Goal: Task Accomplishment & Management: Manage account settings

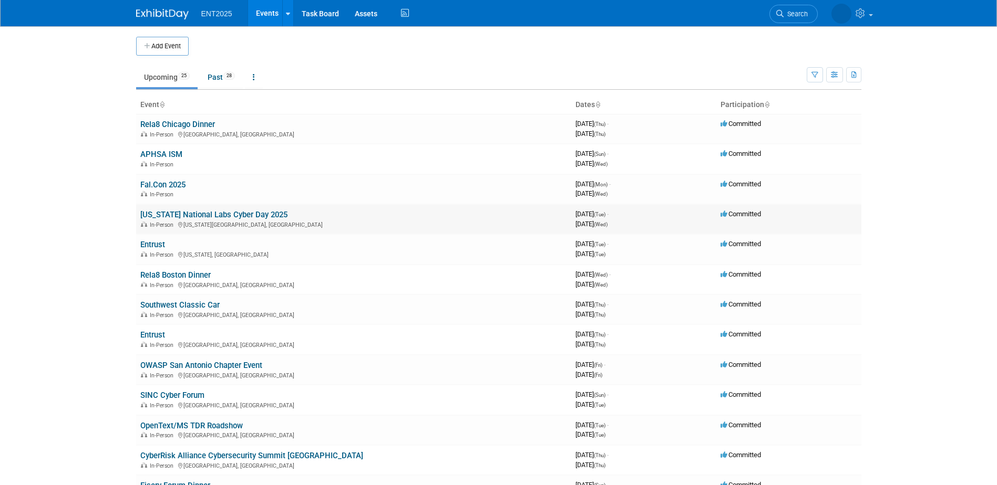
click at [237, 213] on link "[US_STATE] National Labs Cyber Day 2025" at bounding box center [213, 214] width 147 height 9
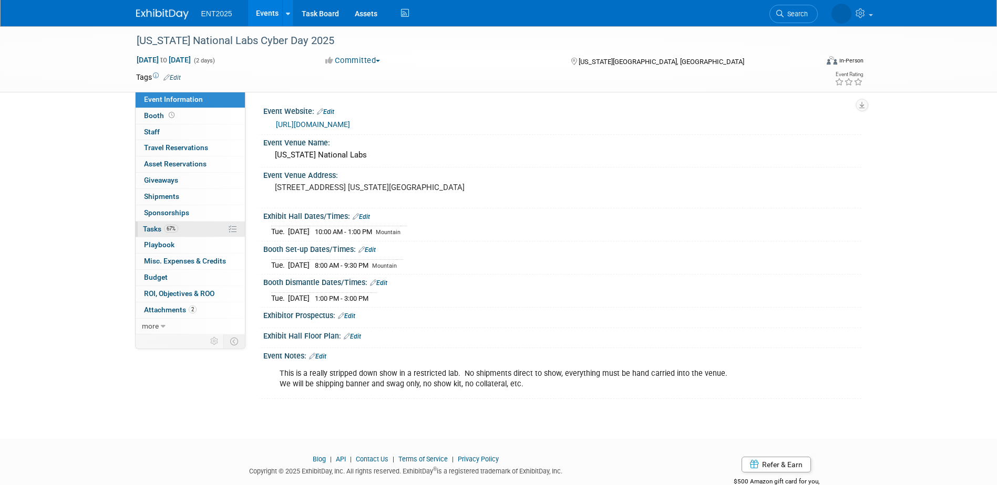
click at [215, 230] on link "67% Tasks 67%" at bounding box center [190, 230] width 109 height 16
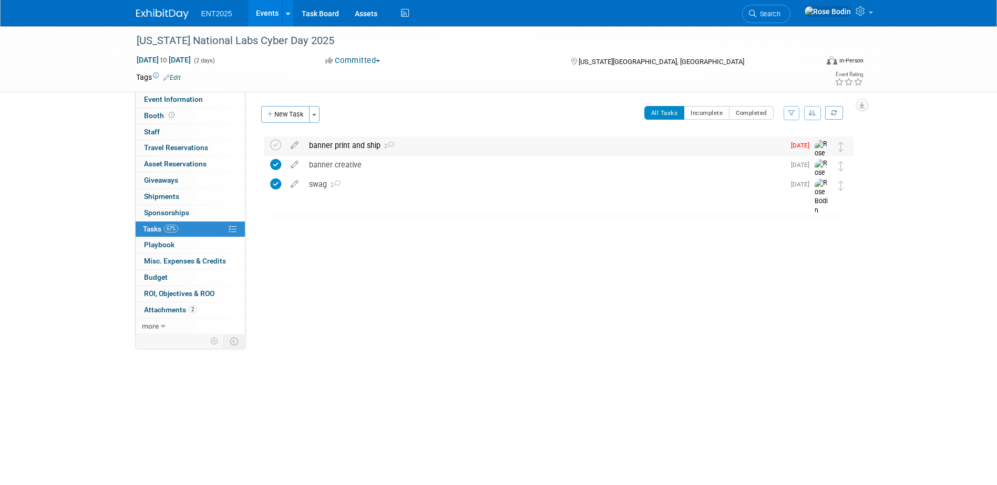
click at [430, 148] on div "banner print and ship 2" at bounding box center [544, 146] width 481 height 18
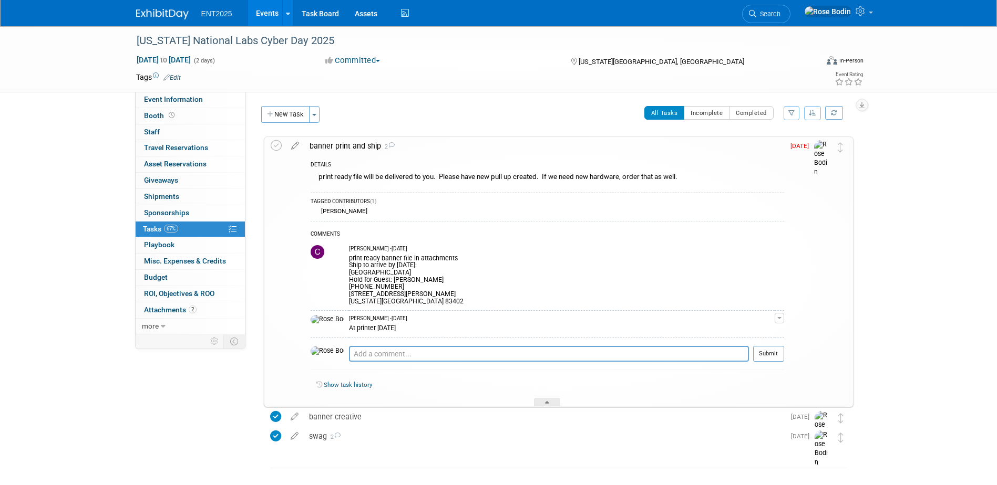
click at [478, 259] on div "print ready banner file in attachments Ship to arrive by [DATE]: Hilton Garden …" at bounding box center [562, 279] width 426 height 53
click at [349, 353] on textarea at bounding box center [549, 354] width 400 height 16
type textarea "Shipped 9/11 for 9/12 delivery Fed X lbls attached."
click at [769, 355] on button "Submit" at bounding box center [768, 354] width 31 height 16
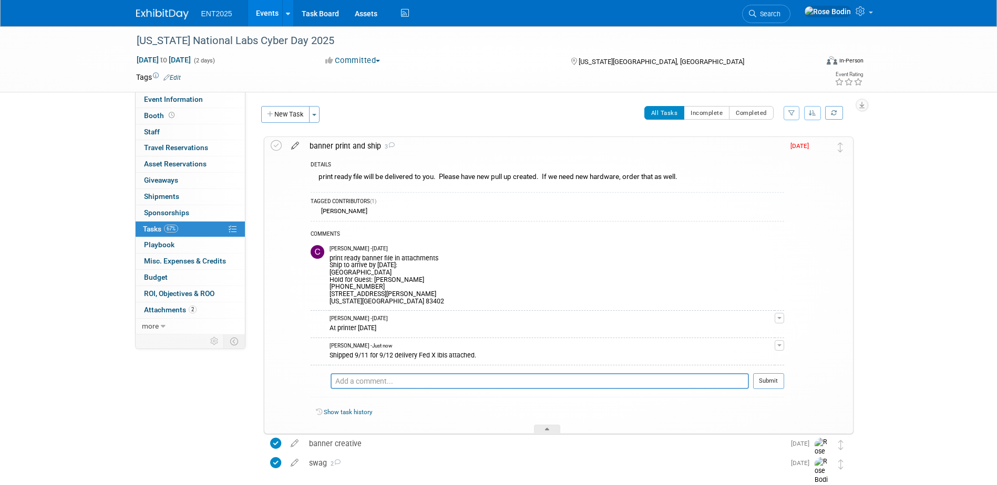
click at [293, 146] on icon at bounding box center [295, 143] width 18 height 13
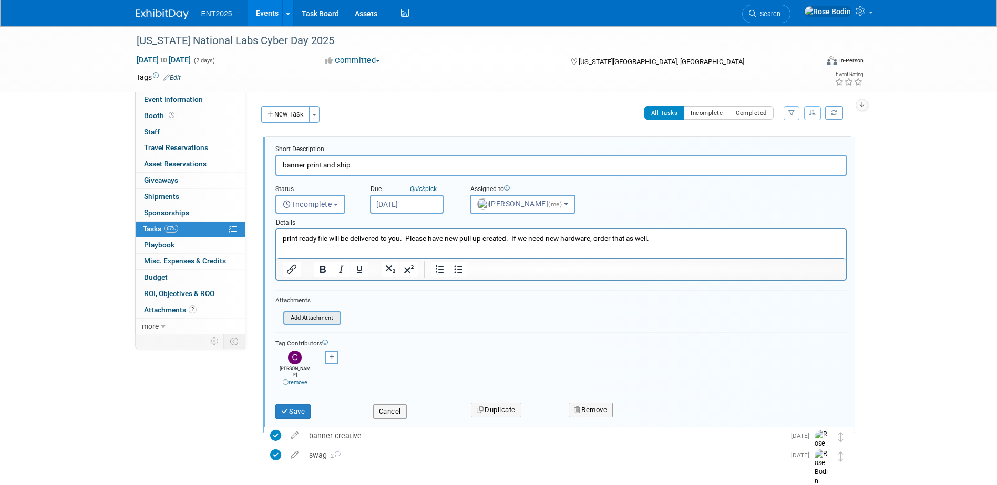
click at [313, 318] on input "file" at bounding box center [286, 319] width 107 height 12
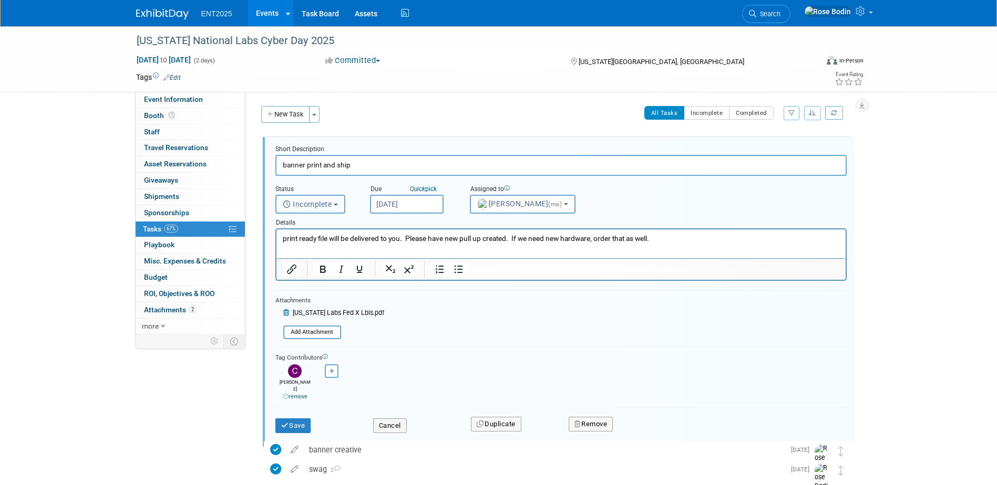
click at [328, 205] on span "Incomplete" at bounding box center [307, 204] width 49 height 8
click at [320, 251] on label "Completed" at bounding box center [309, 249] width 57 height 17
click at [277, 251] on input "Completed" at bounding box center [274, 248] width 7 height 7
select select "3"
click at [297, 419] on button "Save" at bounding box center [293, 426] width 36 height 15
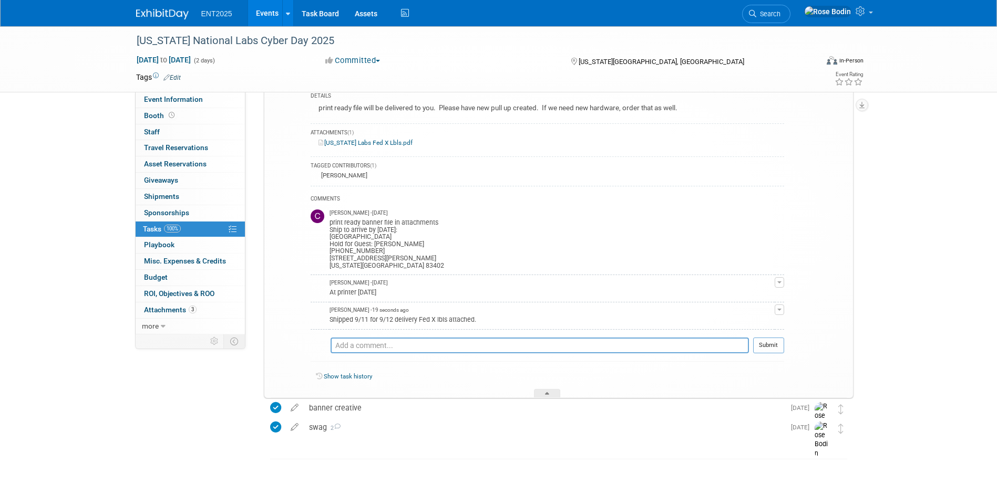
scroll to position [86, 0]
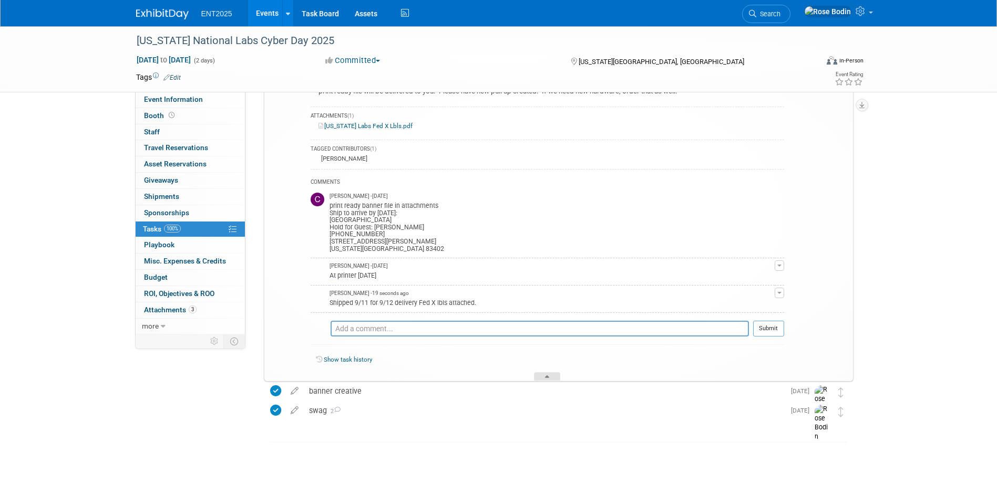
click at [544, 377] on div at bounding box center [547, 376] width 26 height 9
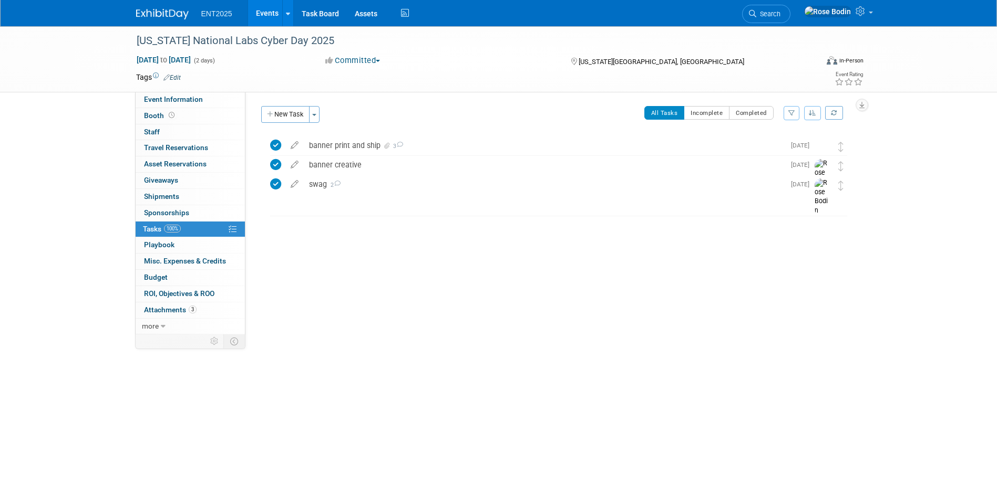
scroll to position [0, 0]
click at [598, 354] on div "Idaho National Labs Cyber Day 2025 Sep 16, 2025 to Sep 17, 2025 (2 days) Sep 16…" at bounding box center [498, 214] width 997 height 376
click at [263, 9] on link "Events" at bounding box center [267, 13] width 38 height 26
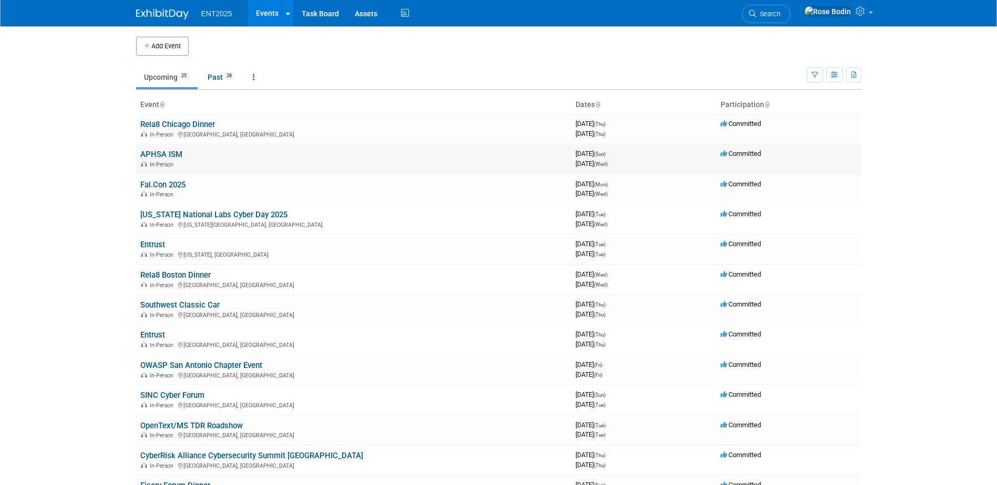
click at [177, 151] on link "APHSA ISM" at bounding box center [161, 154] width 42 height 9
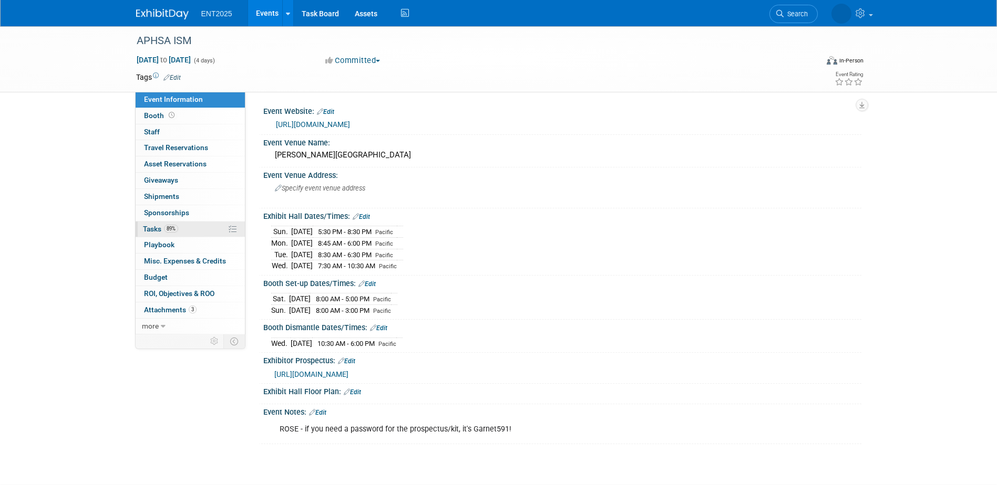
click at [204, 228] on link "89% Tasks 89%" at bounding box center [190, 230] width 109 height 16
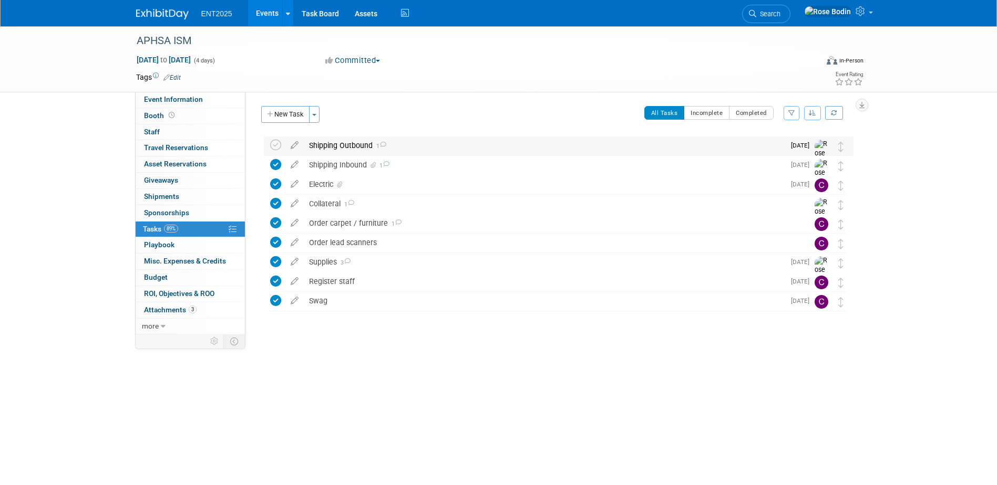
click at [418, 150] on div "Shipping Outbound 1" at bounding box center [544, 146] width 481 height 18
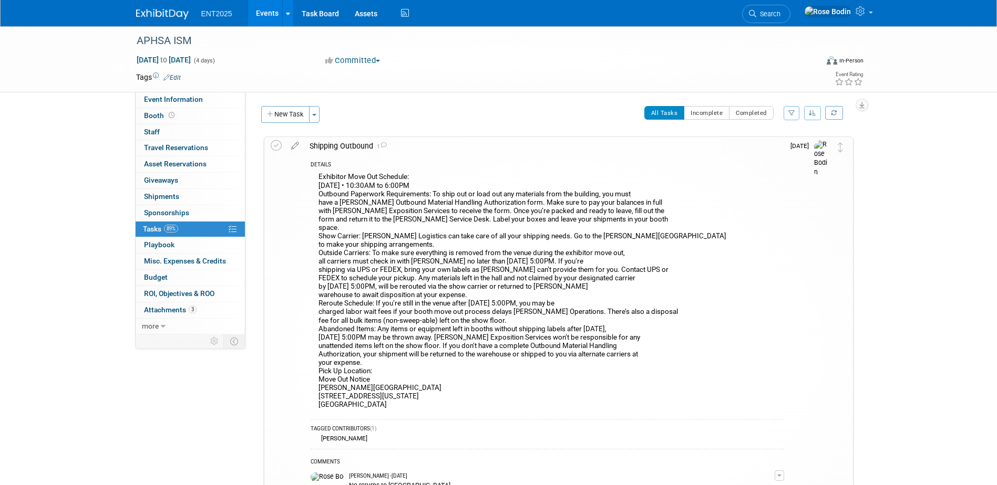
click at [460, 381] on div "Exhibitor Move Out Schedule: Wednesday, September 17, 2025 • 10:30AM to 6:00PM …" at bounding box center [546, 292] width 473 height 244
click at [201, 99] on link "Event Information" at bounding box center [190, 100] width 109 height 16
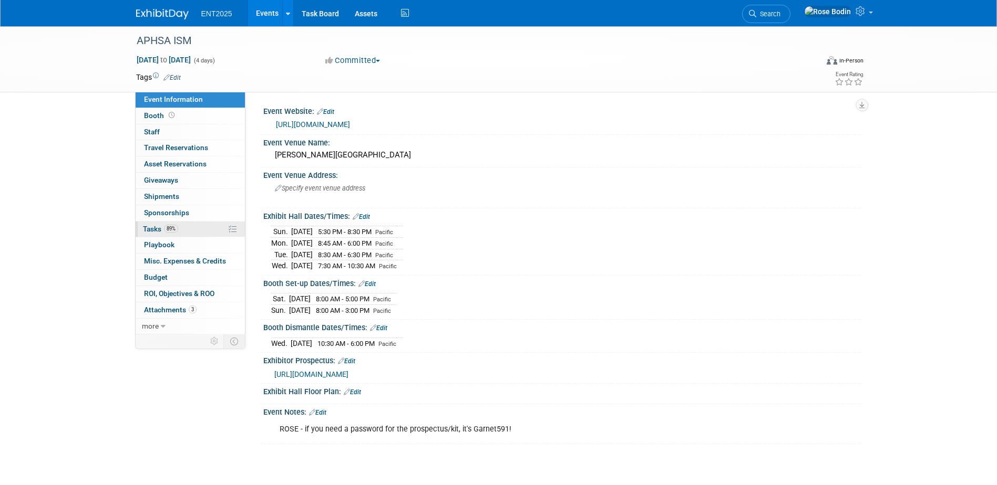
click at [196, 229] on link "89% Tasks 89%" at bounding box center [190, 230] width 109 height 16
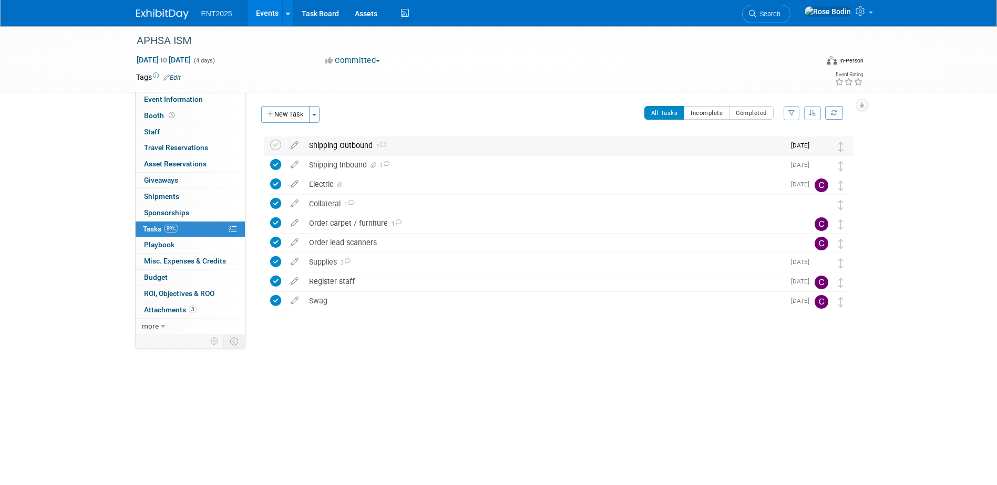
click at [448, 147] on div "Shipping Outbound 1" at bounding box center [544, 146] width 481 height 18
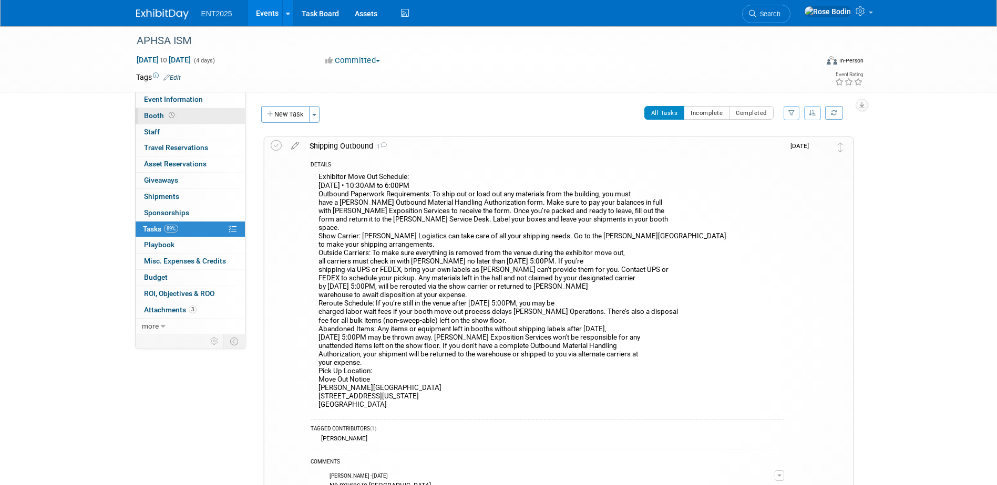
click at [217, 117] on link "Booth" at bounding box center [190, 116] width 109 height 16
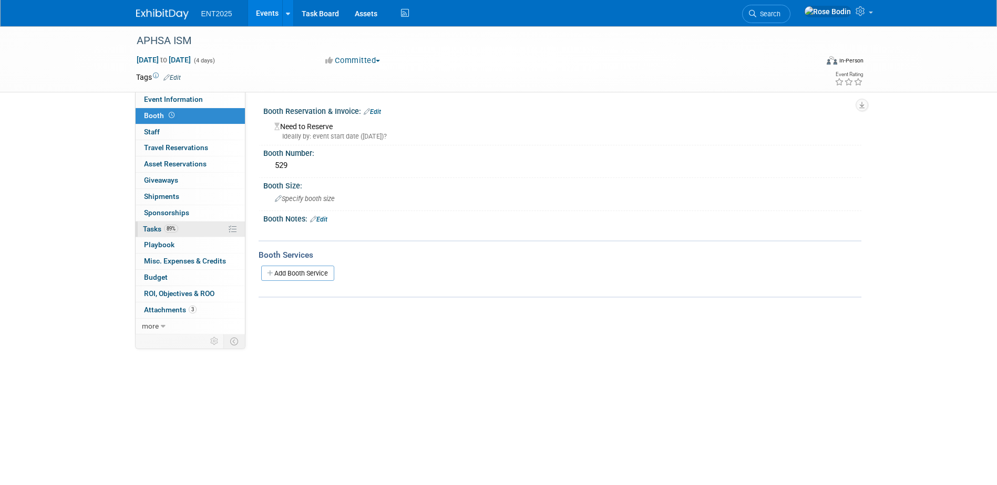
click at [209, 230] on link "89% Tasks 89%" at bounding box center [190, 230] width 109 height 16
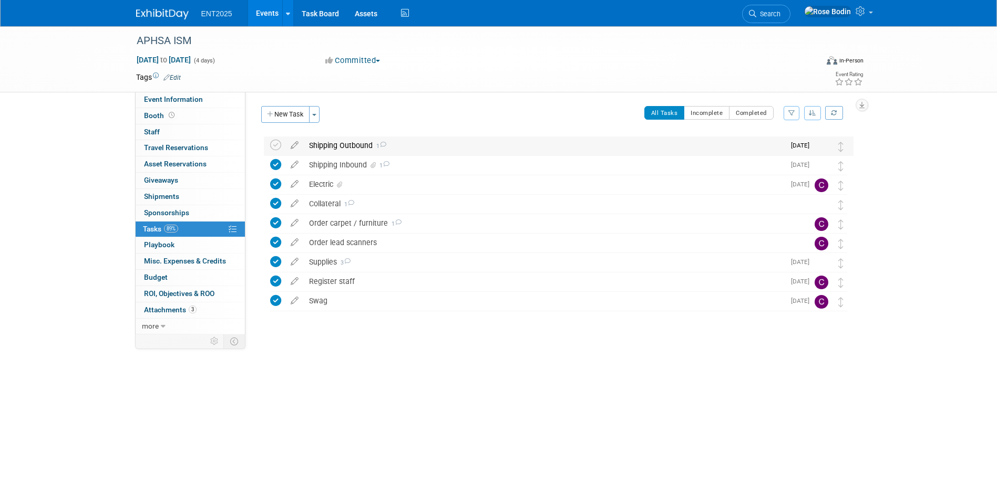
click at [492, 149] on div "Shipping Outbound 1" at bounding box center [544, 146] width 481 height 18
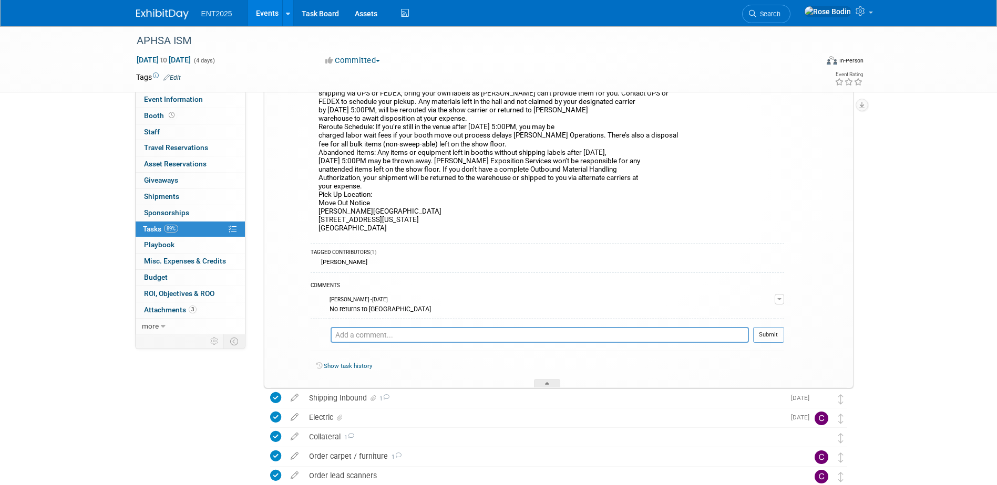
scroll to position [210, 0]
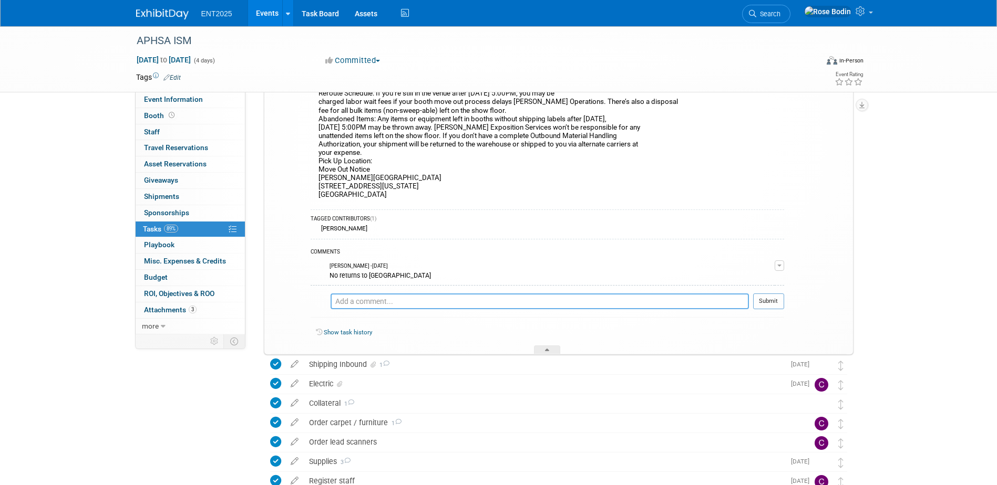
click at [433, 303] on textarea at bounding box center [539, 302] width 418 height 16
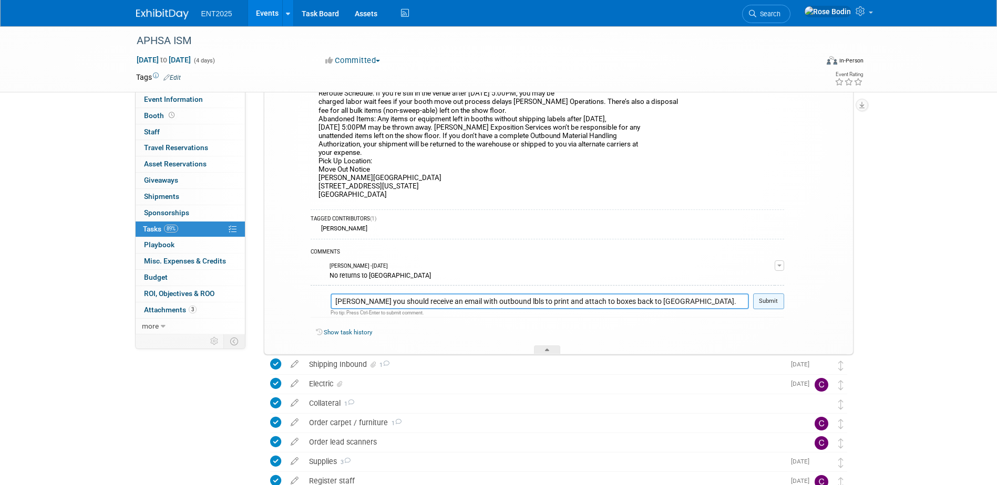
type textarea "Colleen you should receive an email with outbound lbls to print and attach to b…"
click at [769, 299] on button "Submit" at bounding box center [768, 302] width 31 height 16
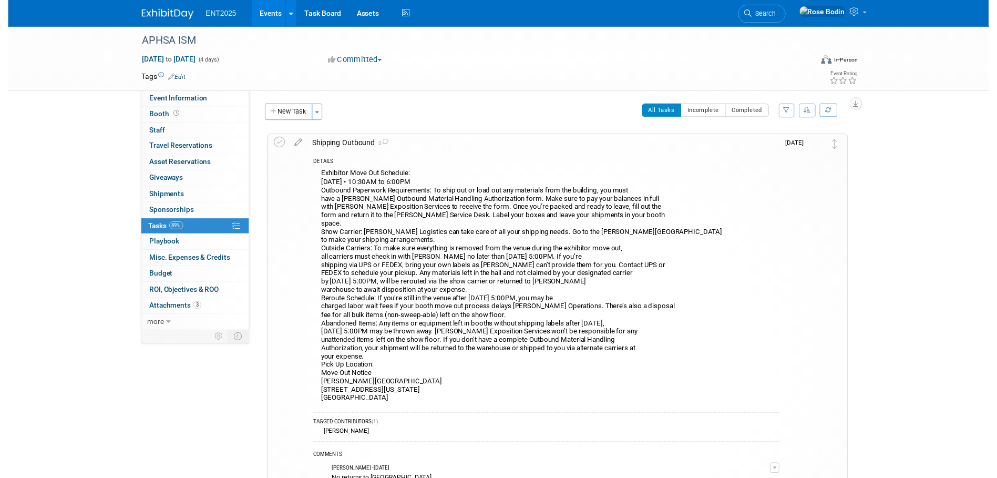
scroll to position [0, 0]
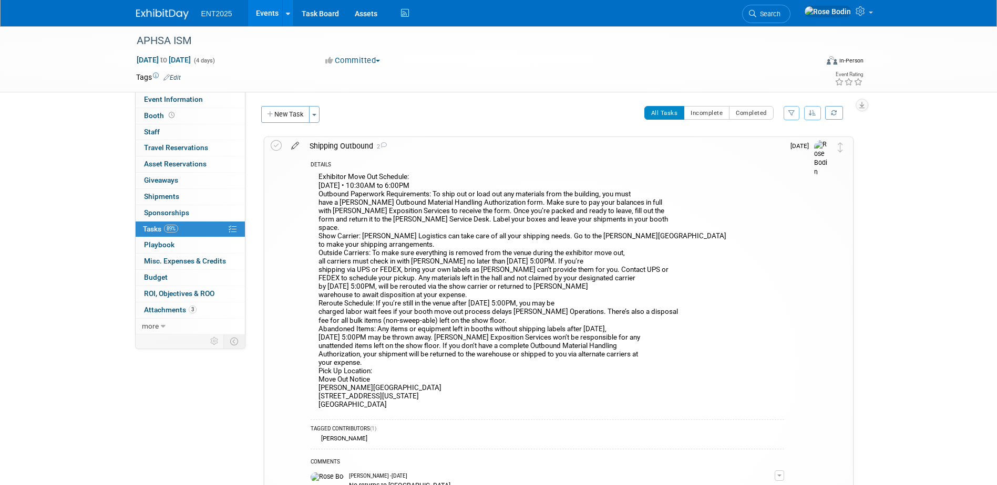
click at [295, 144] on icon at bounding box center [295, 143] width 18 height 13
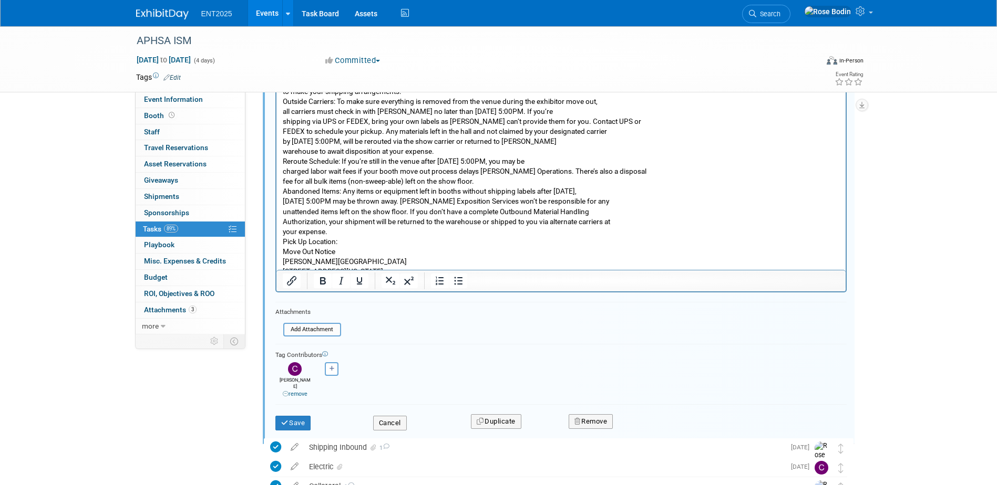
scroll to position [315, 0]
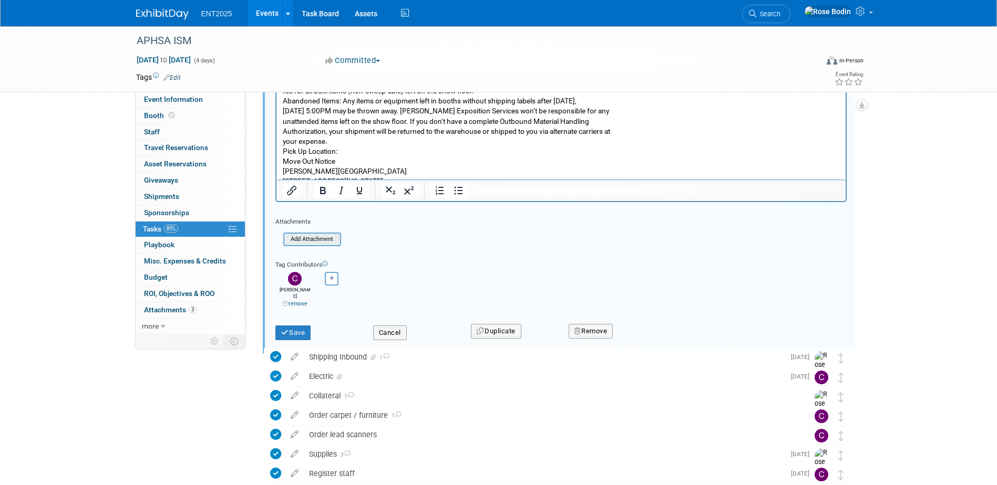
click at [323, 241] on input "file" at bounding box center [286, 240] width 107 height 12
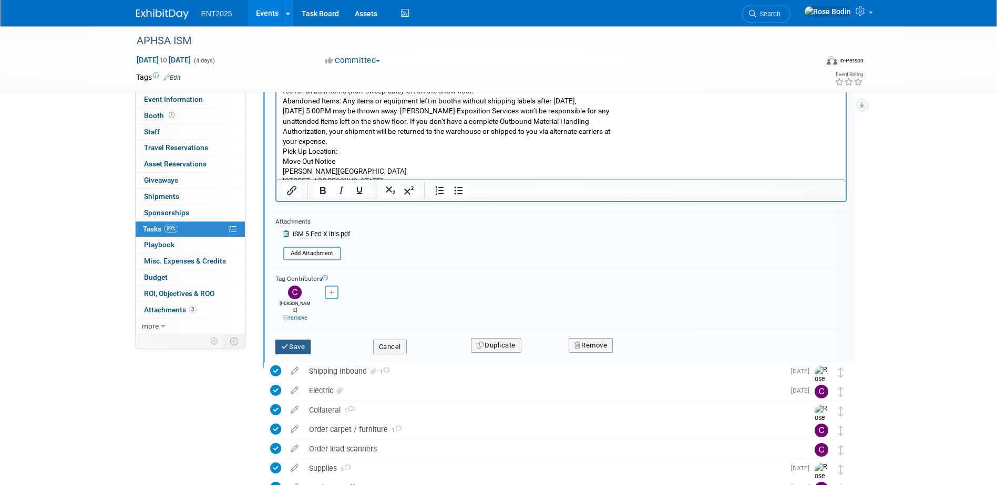
click at [293, 340] on button "Save" at bounding box center [293, 347] width 36 height 15
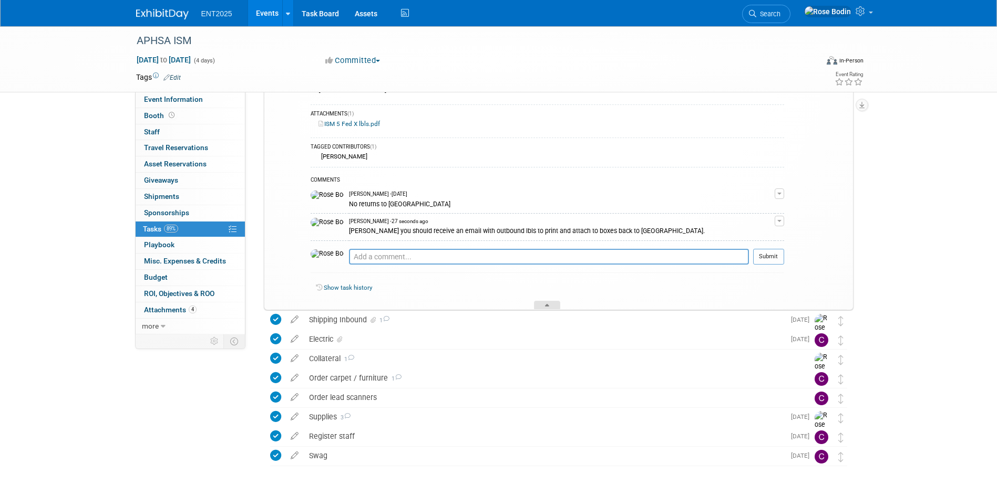
click at [546, 305] on icon at bounding box center [547, 307] width 4 height 6
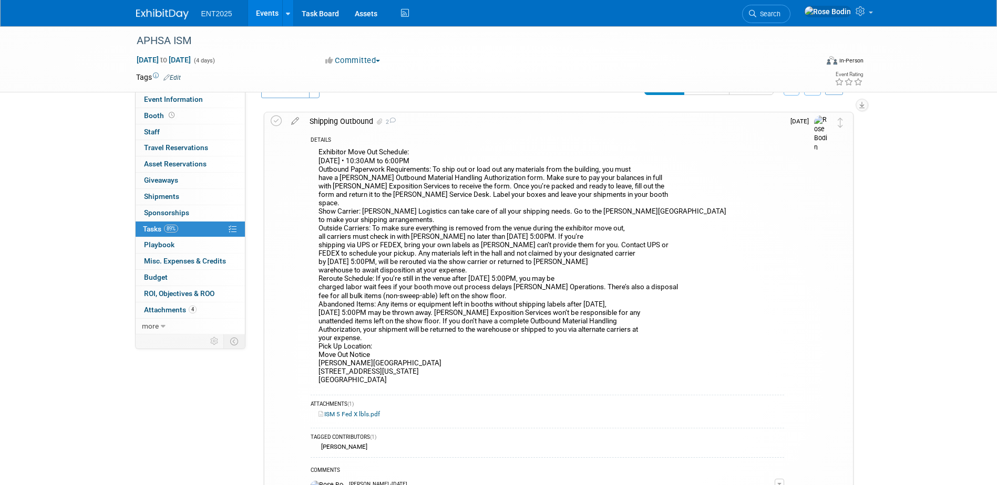
scroll to position [0, 0]
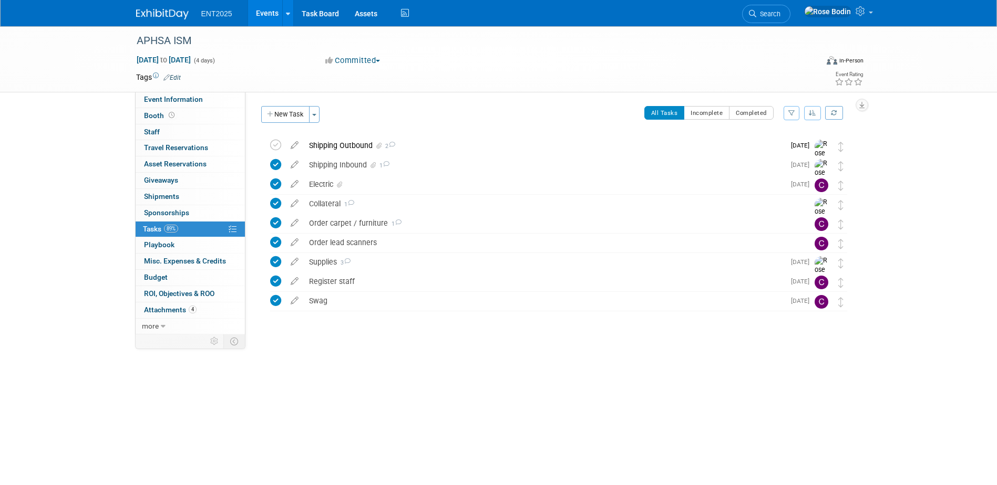
click at [358, 144] on div "Shipping Outbound 2" at bounding box center [544, 146] width 481 height 18
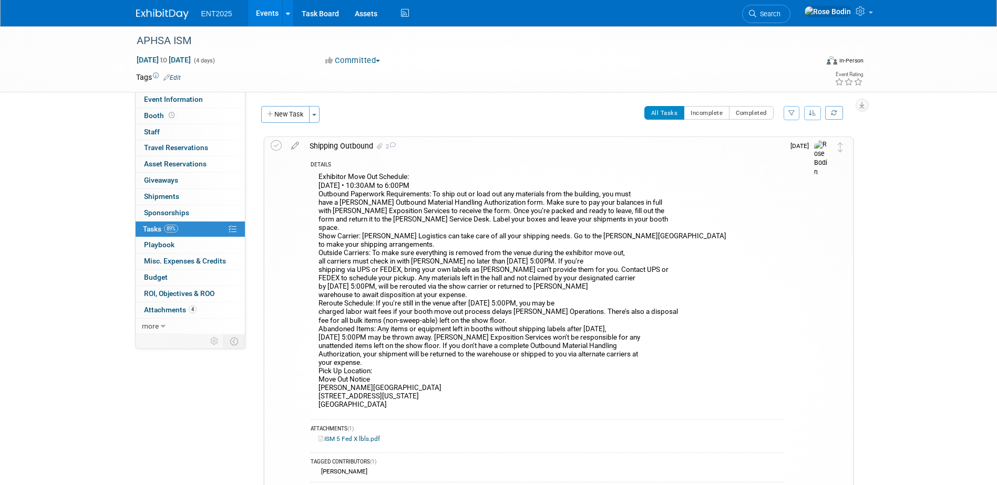
click at [910, 247] on div "APHSA ISM Sep 14, 2025 to Sep 17, 2025 (4 days) Sep 14, 2025 to Sep 17, 2025 Co…" at bounding box center [498, 436] width 997 height 820
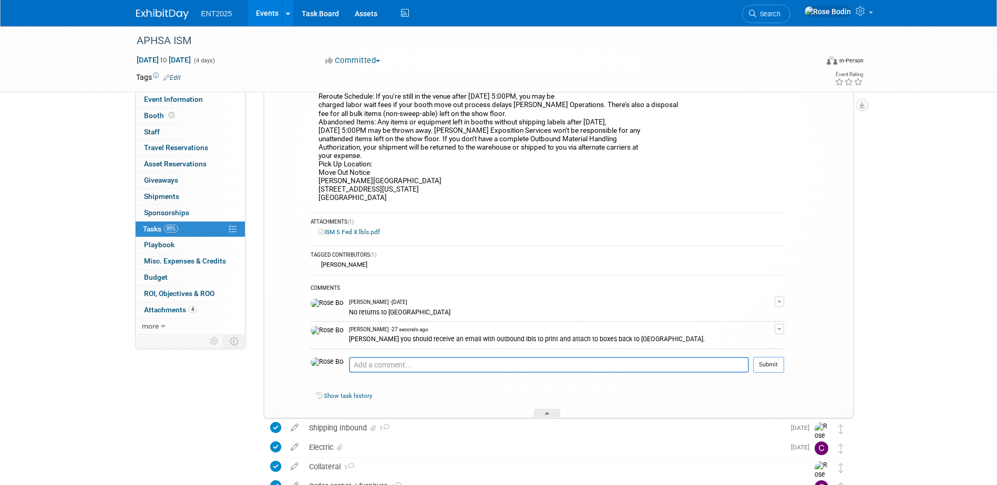
scroll to position [210, 0]
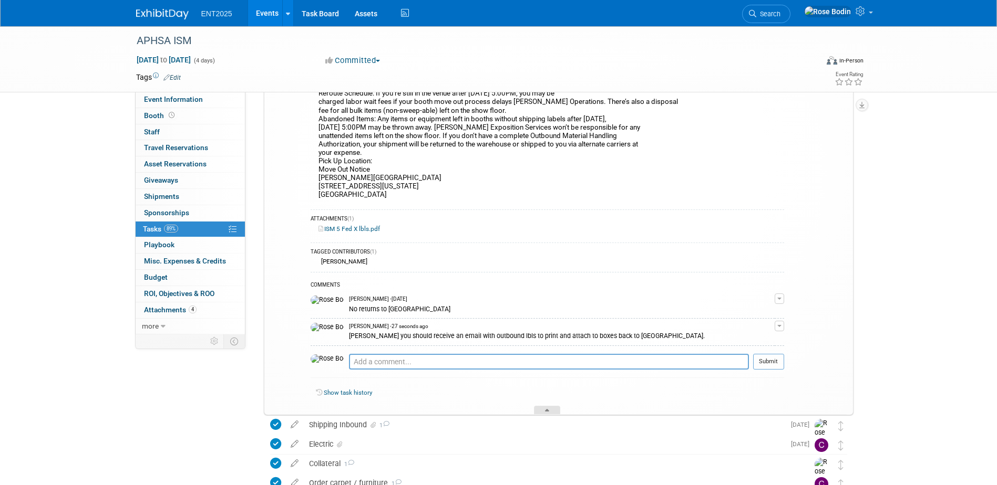
click at [545, 411] on icon at bounding box center [547, 412] width 4 height 6
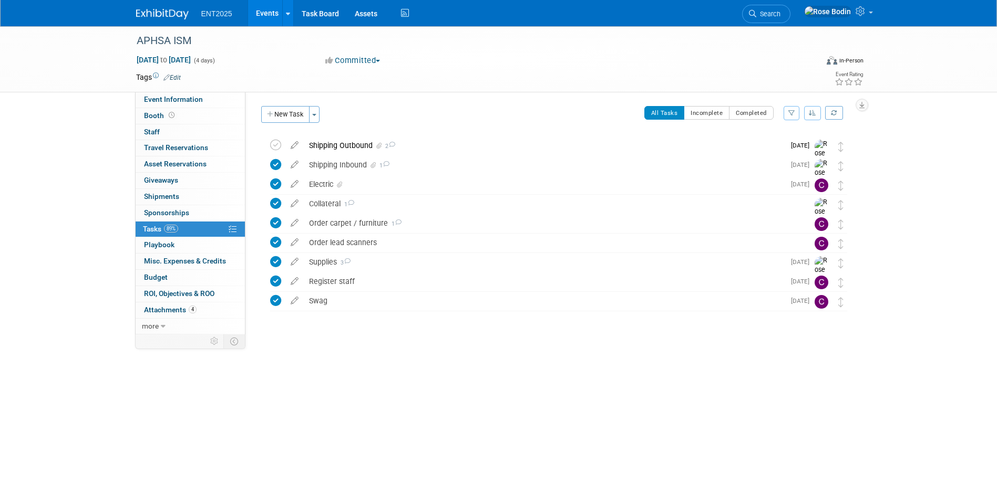
scroll to position [0, 0]
click at [258, 10] on link "Events" at bounding box center [267, 13] width 38 height 26
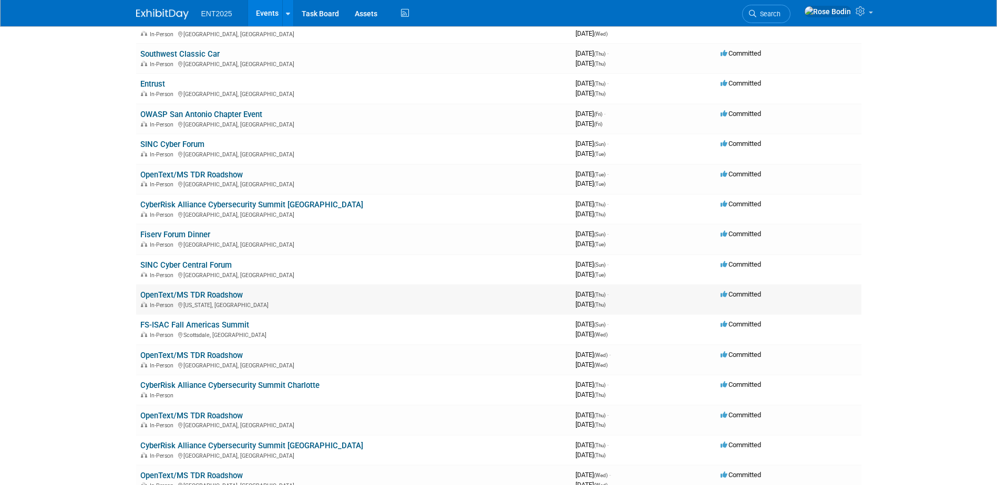
scroll to position [263, 0]
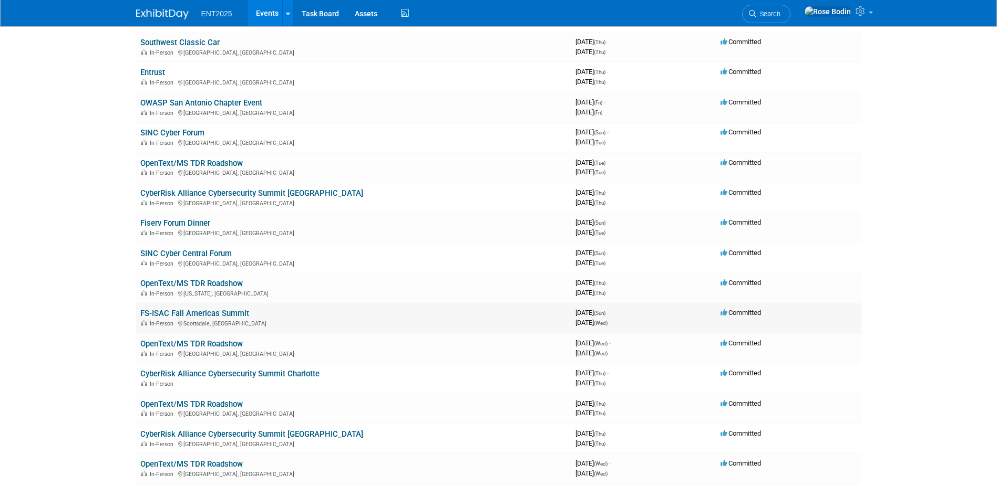
click at [211, 313] on link "FS-ISAC Fall Americas Summit" at bounding box center [194, 313] width 109 height 9
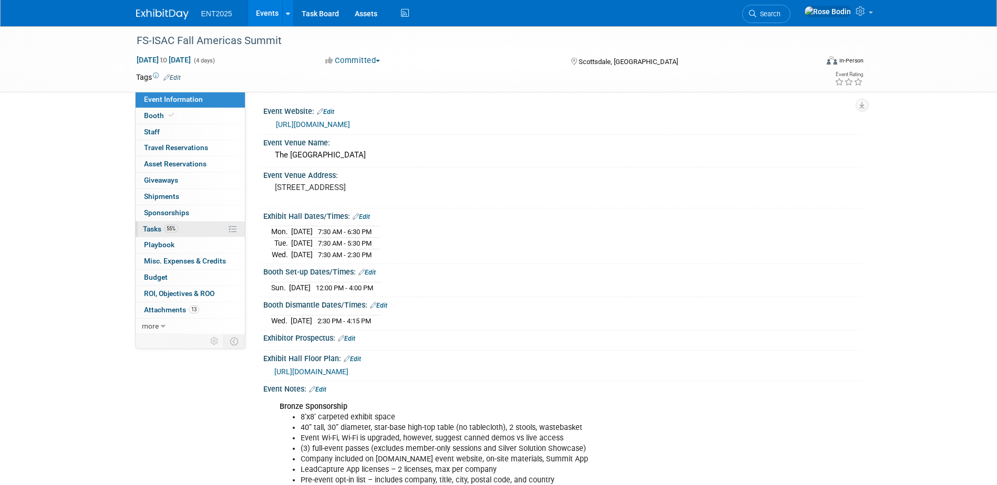
click at [195, 230] on link "55% Tasks 55%" at bounding box center [190, 230] width 109 height 16
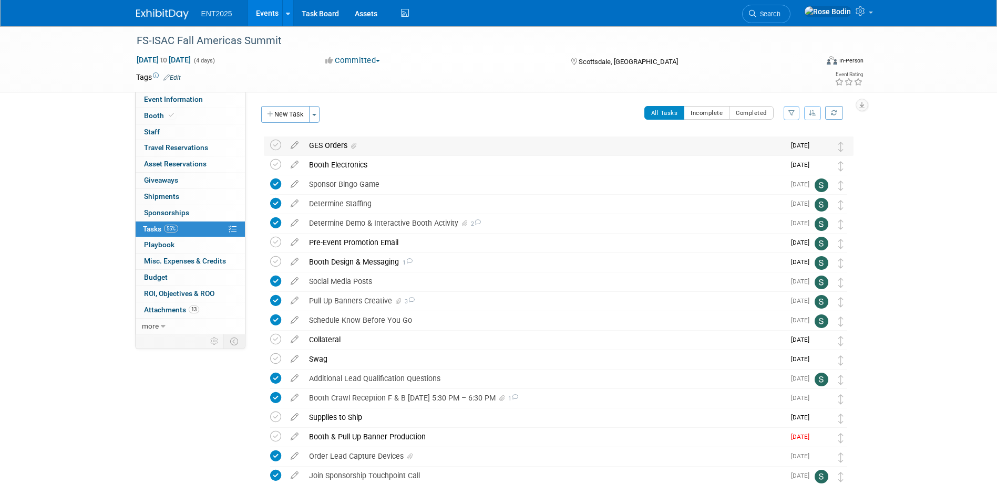
click at [437, 146] on div "GES Orders" at bounding box center [544, 146] width 481 height 18
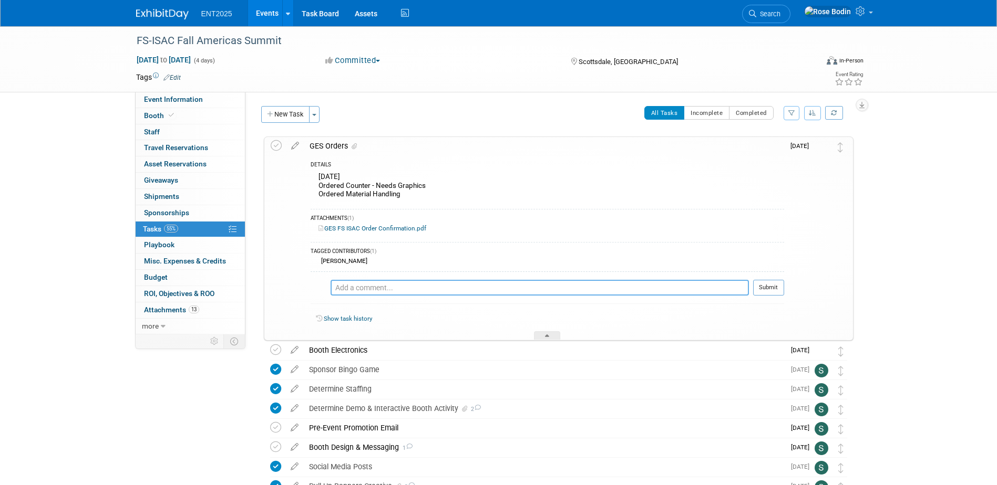
click at [353, 285] on textarea at bounding box center [539, 288] width 418 height 16
type textarea "Graphics uploaded to site 9/11/2025 See email confirmation."
click at [765, 285] on button "Submit" at bounding box center [768, 288] width 31 height 16
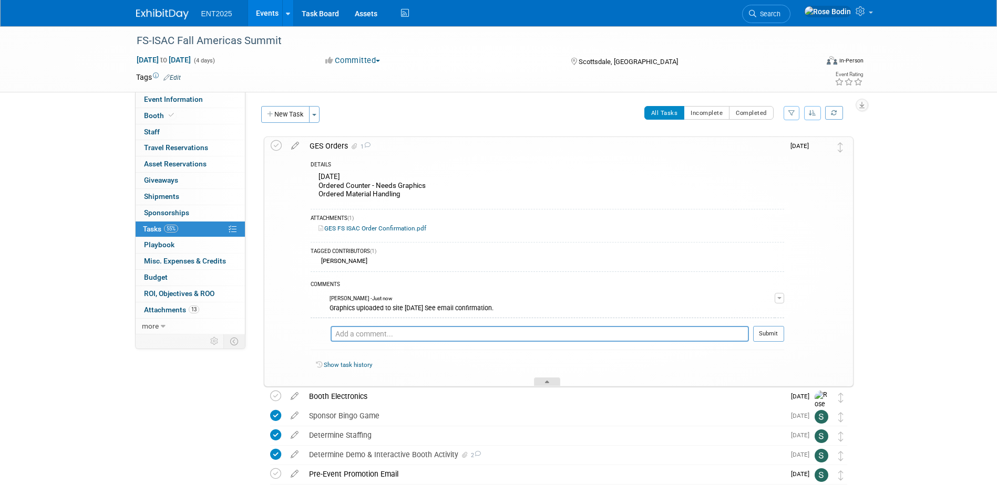
click at [546, 381] on icon at bounding box center [547, 384] width 4 height 6
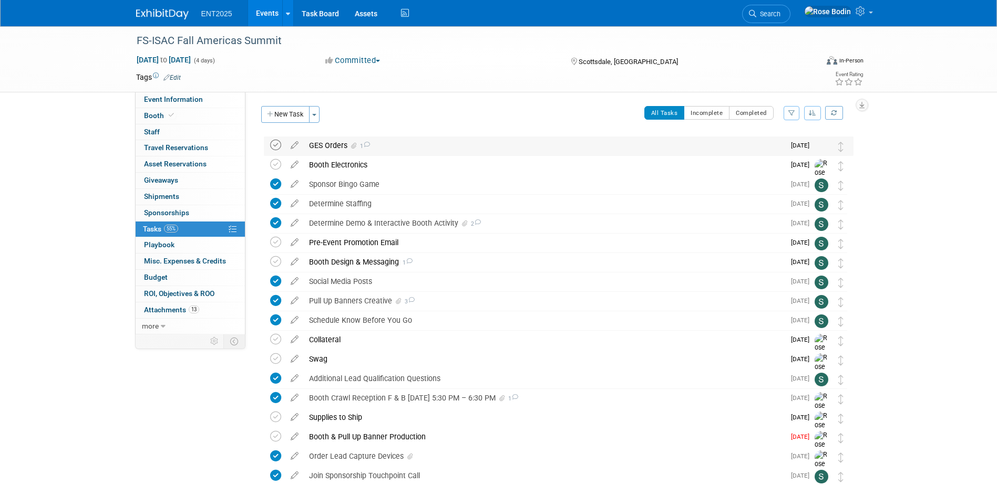
click at [278, 144] on icon at bounding box center [275, 145] width 11 height 11
click at [362, 161] on div "Booth Electronics" at bounding box center [544, 165] width 481 height 18
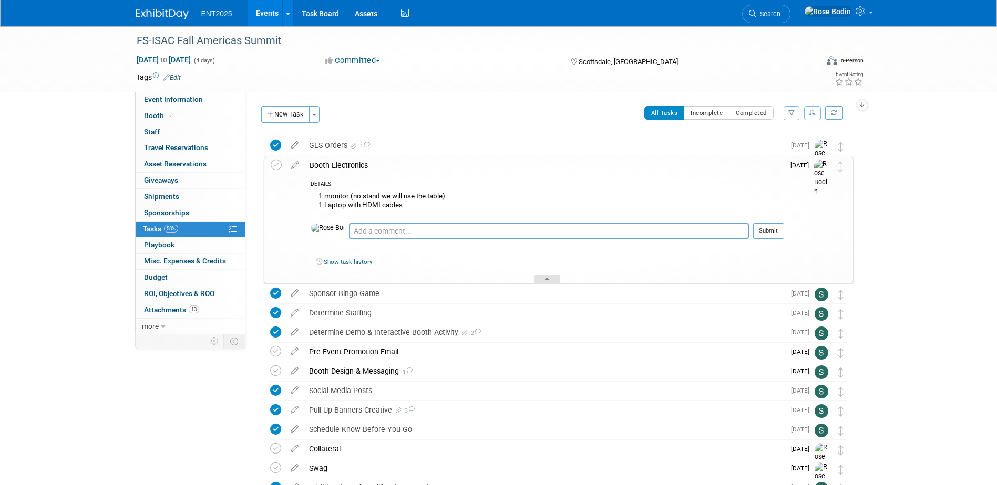
click at [548, 279] on icon at bounding box center [547, 281] width 4 height 6
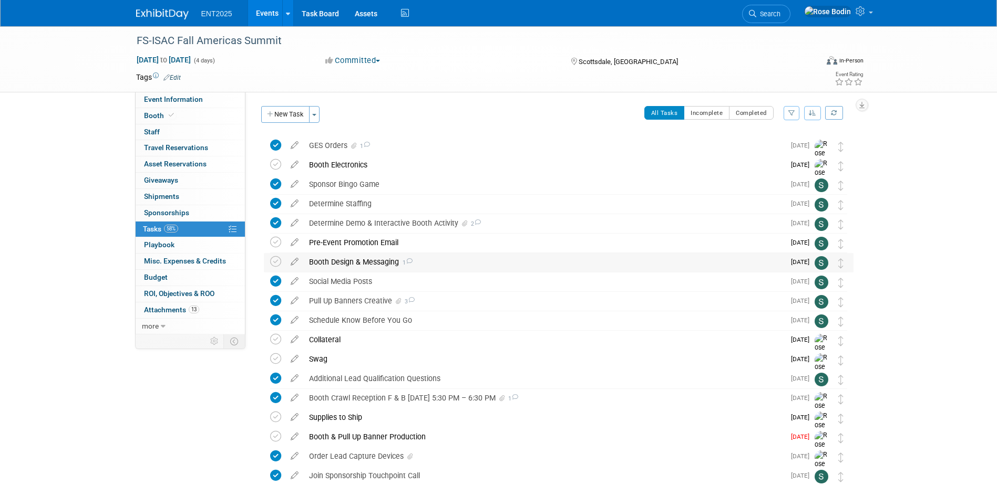
click at [538, 265] on div "Booth Design & Messaging 1" at bounding box center [544, 262] width 481 height 18
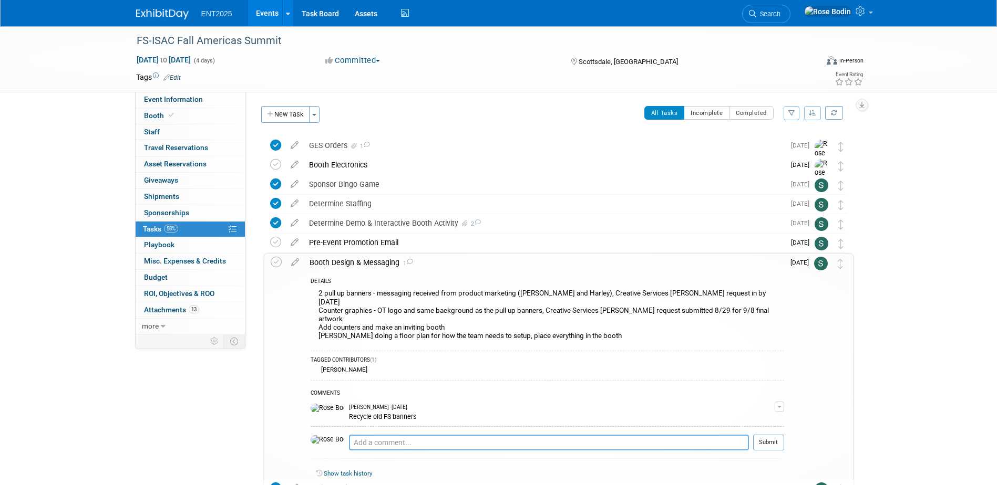
click at [365, 435] on textarea at bounding box center [549, 443] width 400 height 16
type textarea "Out to print 9/11/2025 Fastsigns"
click at [765, 435] on button "Submit" at bounding box center [768, 443] width 31 height 16
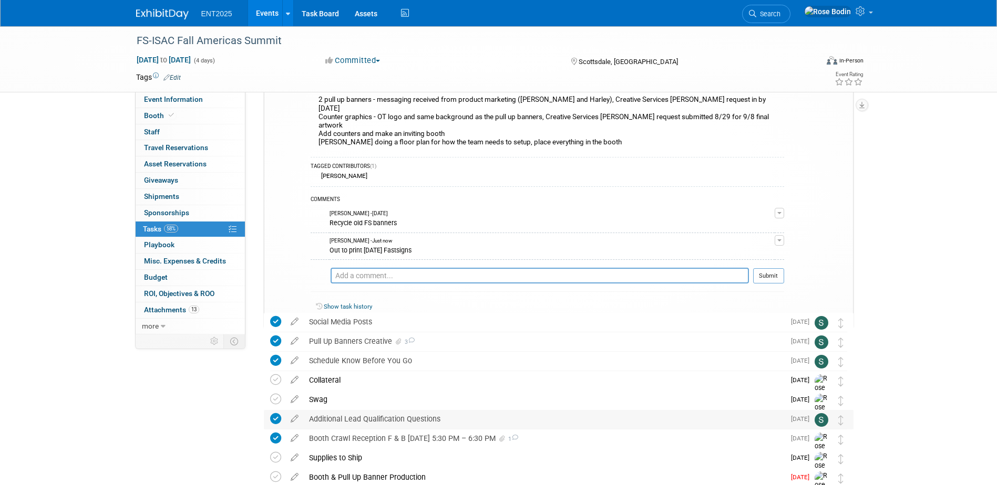
scroll to position [210, 0]
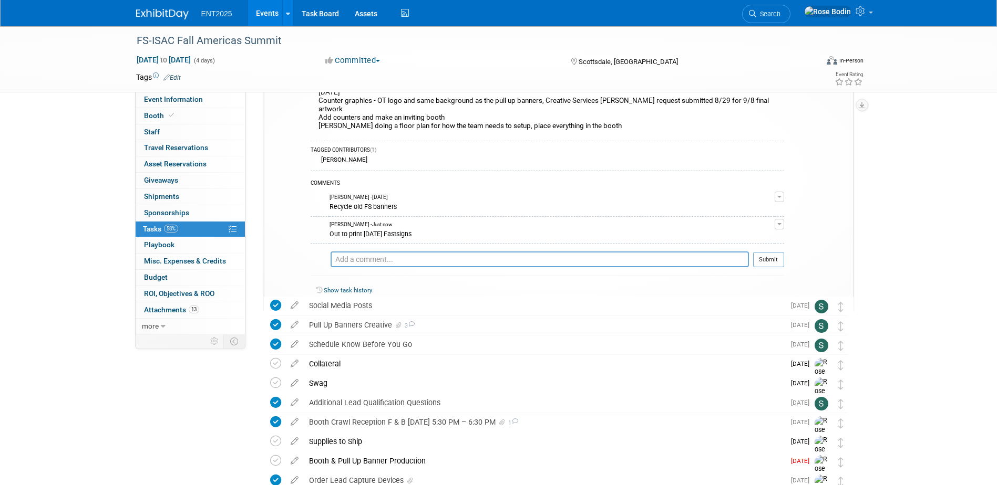
click at [548, 307] on icon at bounding box center [547, 310] width 4 height 6
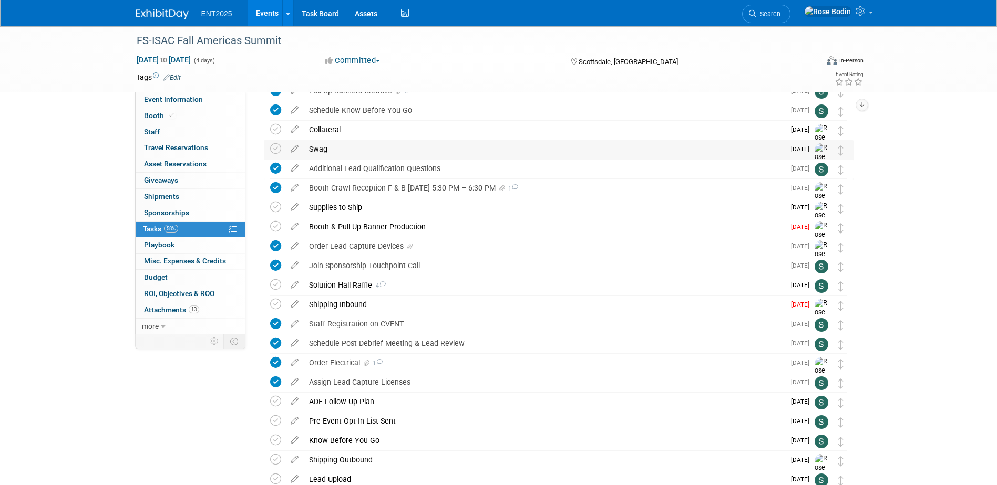
click at [552, 152] on div "Swag" at bounding box center [544, 149] width 481 height 18
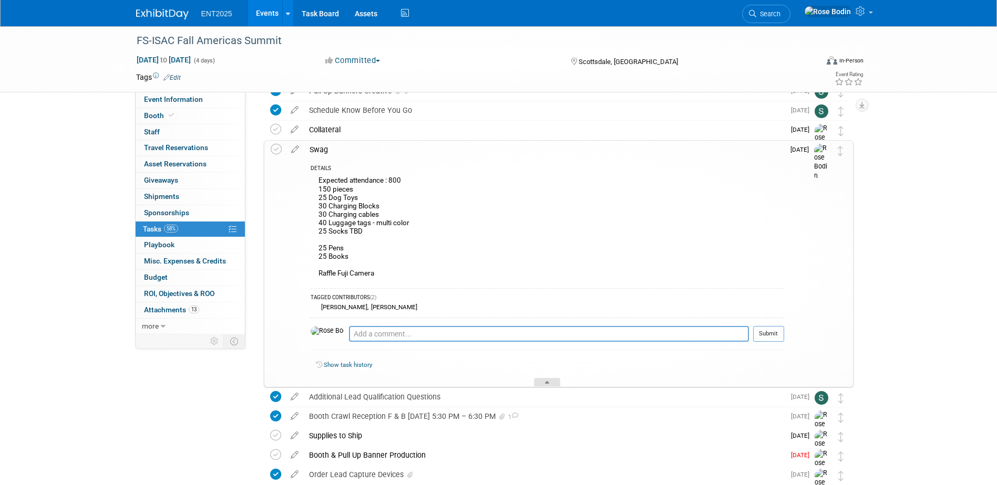
click at [545, 382] on icon at bounding box center [547, 384] width 4 height 6
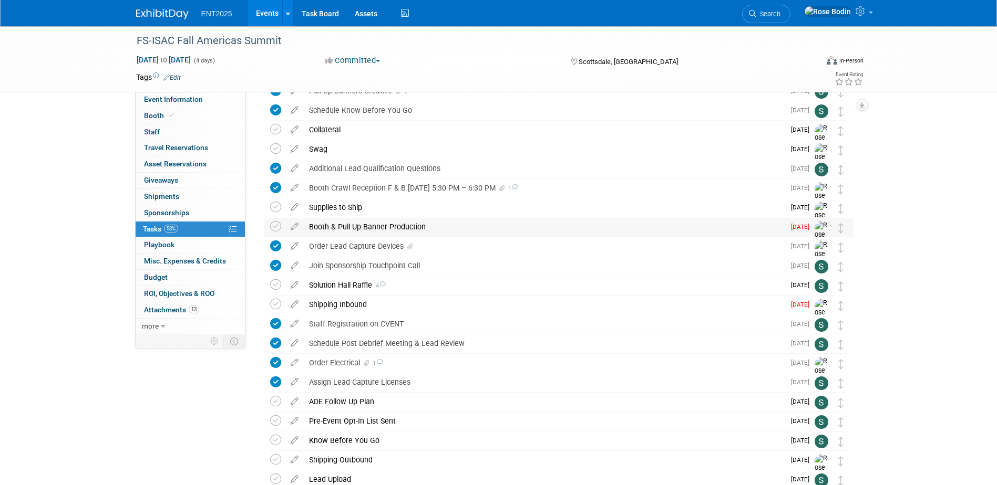
click at [530, 233] on div "Booth & Pull Up Banner Production" at bounding box center [544, 227] width 481 height 18
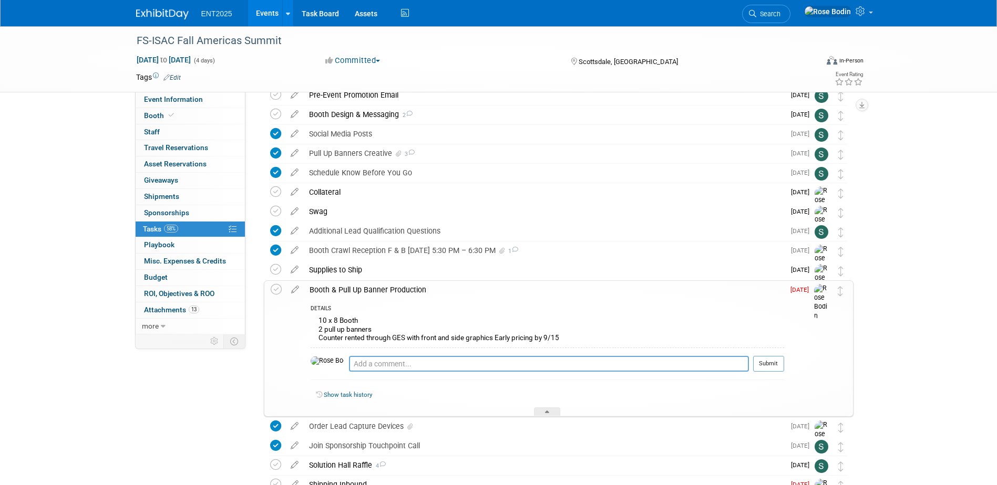
scroll to position [105, 0]
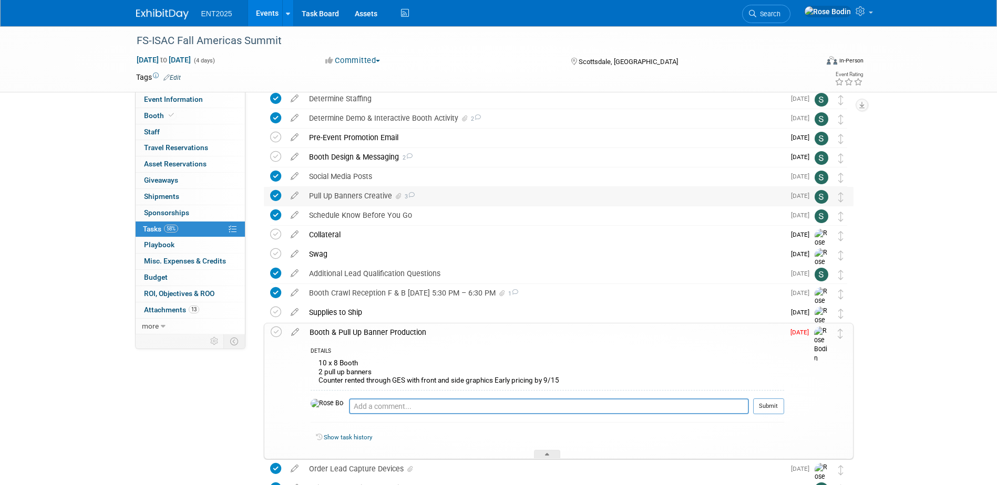
click at [463, 195] on div "Pull Up Banners Creative 3" at bounding box center [544, 196] width 481 height 18
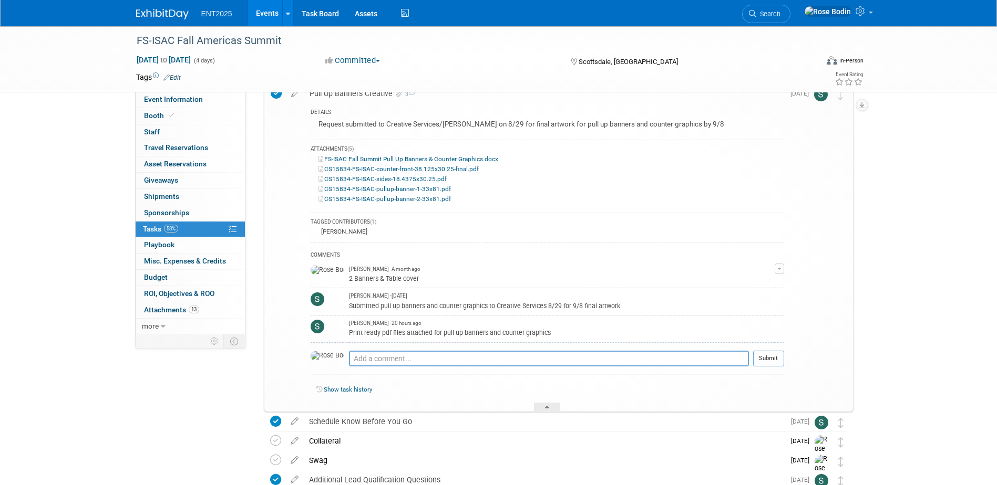
scroll to position [210, 0]
click at [545, 406] on icon at bounding box center [547, 407] width 4 height 6
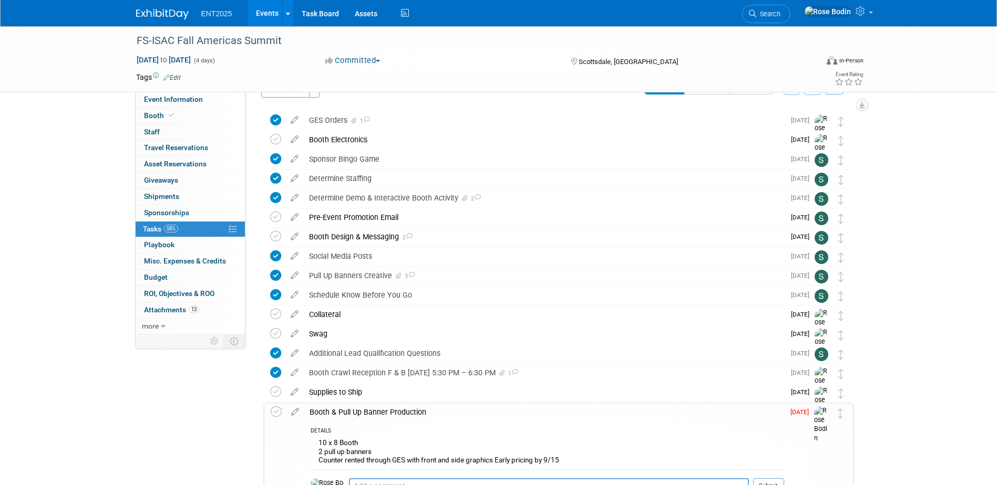
scroll to position [0, 0]
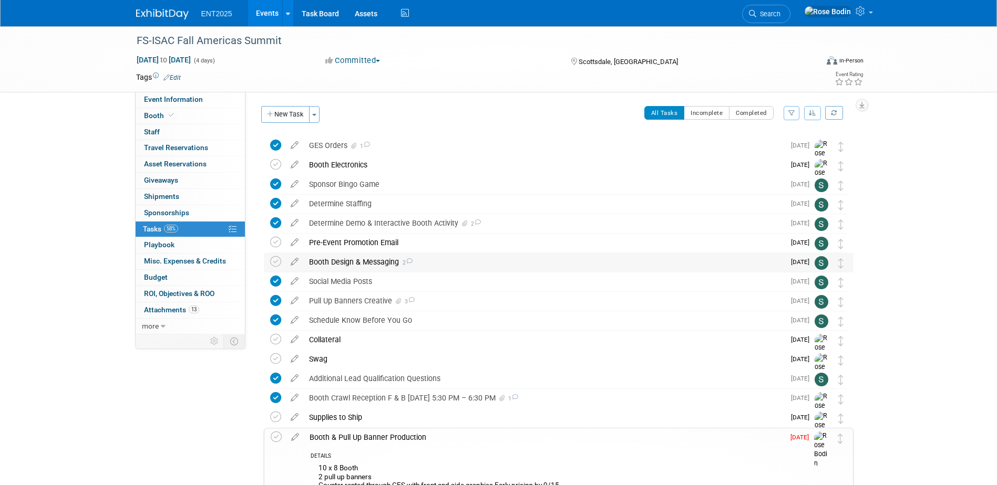
click at [528, 261] on div "Booth Design & Messaging 2" at bounding box center [544, 262] width 481 height 18
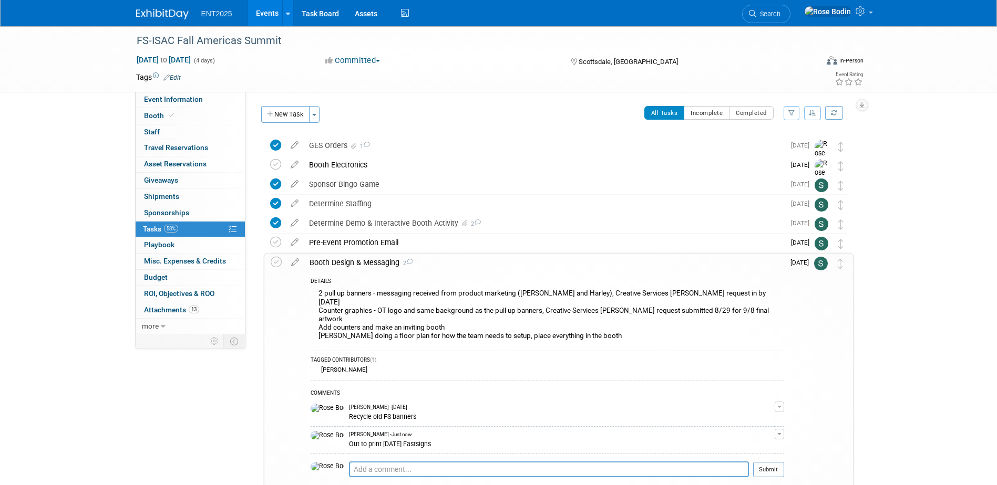
click at [444, 439] on div "Out to print 9/11/2025 Fastsigns" at bounding box center [562, 444] width 426 height 10
drag, startPoint x: 434, startPoint y: 429, endPoint x: 330, endPoint y: 426, distance: 104.1
click at [349, 439] on div "Out to print 9/11/2025 Fastsigns" at bounding box center [562, 444] width 426 height 10
copy div "Out to print 9/11/2025 Fastsigns"
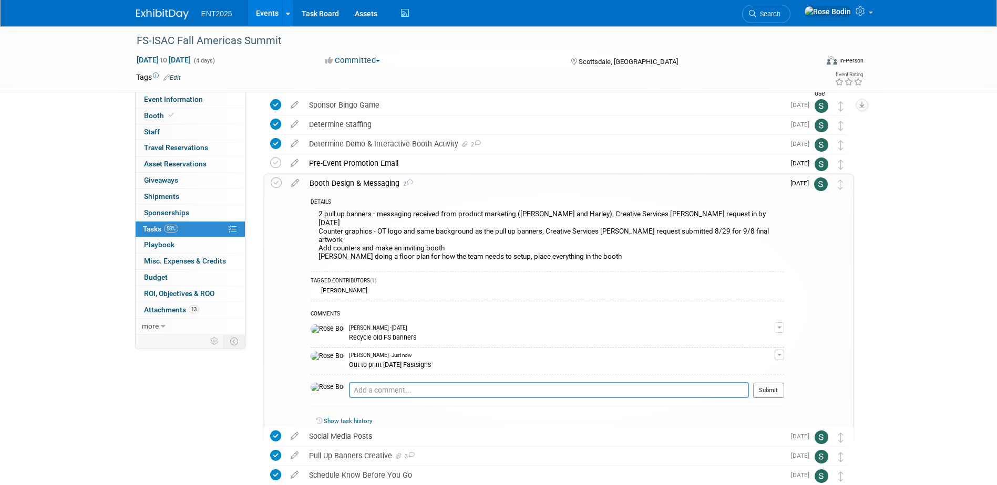
scroll to position [105, 0]
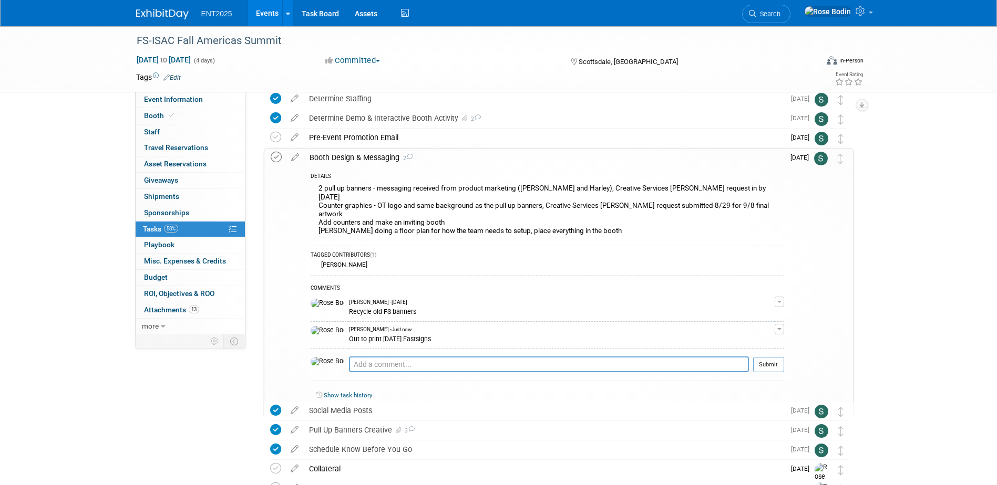
click at [273, 157] on icon at bounding box center [276, 157] width 11 height 11
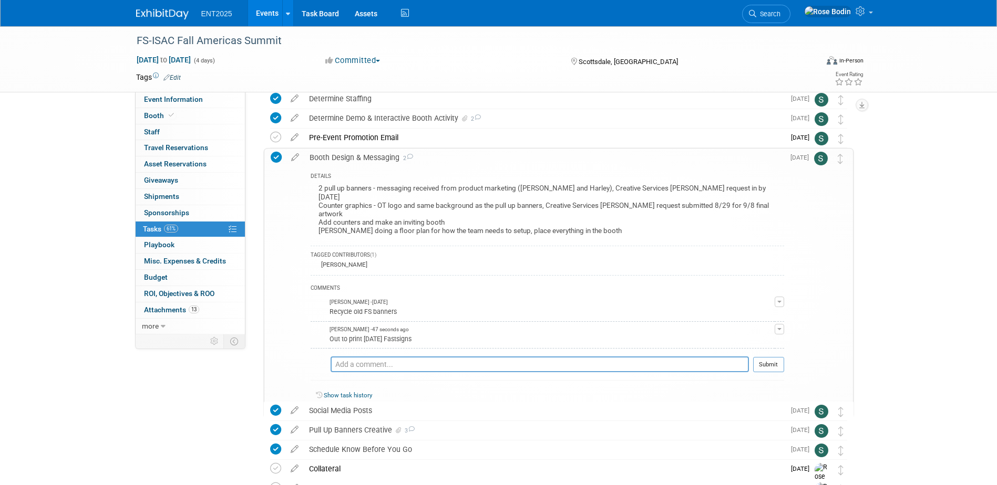
click at [548, 409] on div at bounding box center [547, 413] width 26 height 9
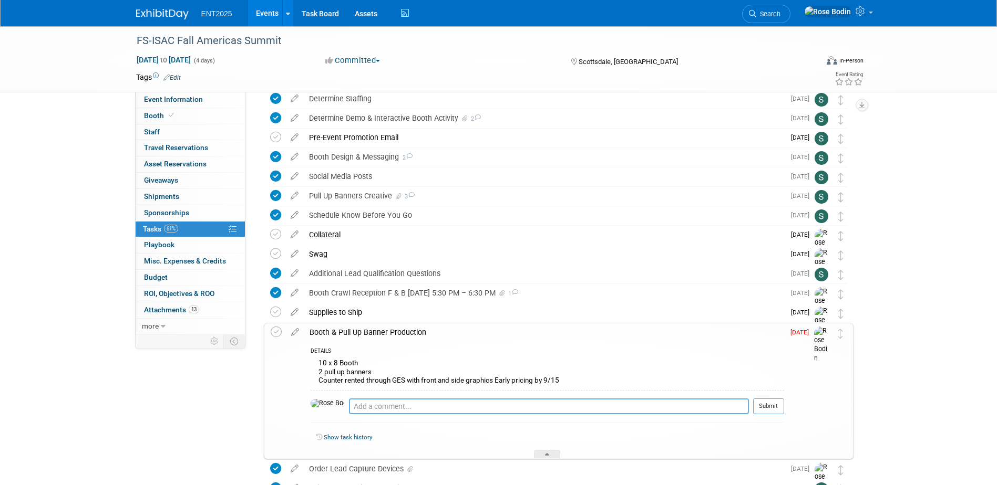
click at [367, 409] on textarea at bounding box center [549, 407] width 400 height 16
paste textarea "Out to print 9/11/2025 Fastsigns"
type textarea "Out to print 9/11/2025 Fastsigns"
click at [761, 406] on button "Submit" at bounding box center [768, 407] width 31 height 16
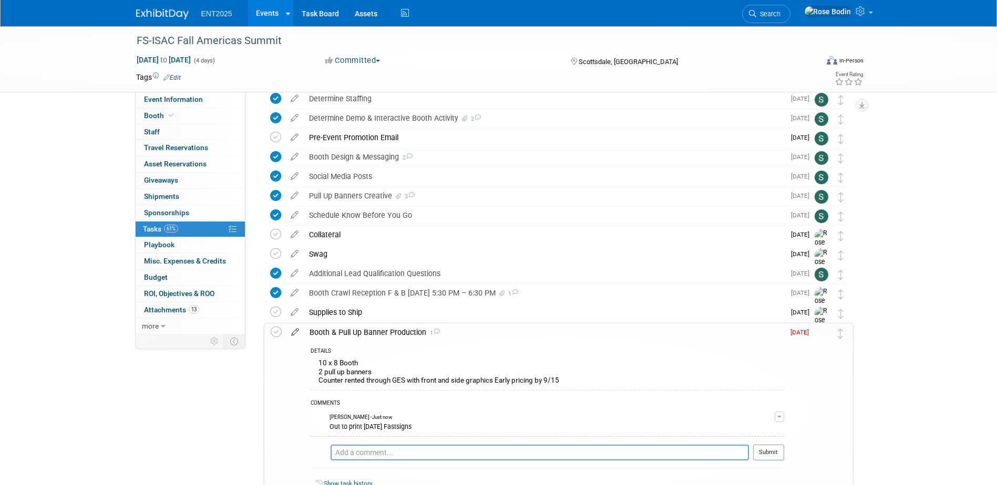
click at [293, 331] on icon at bounding box center [295, 330] width 18 height 13
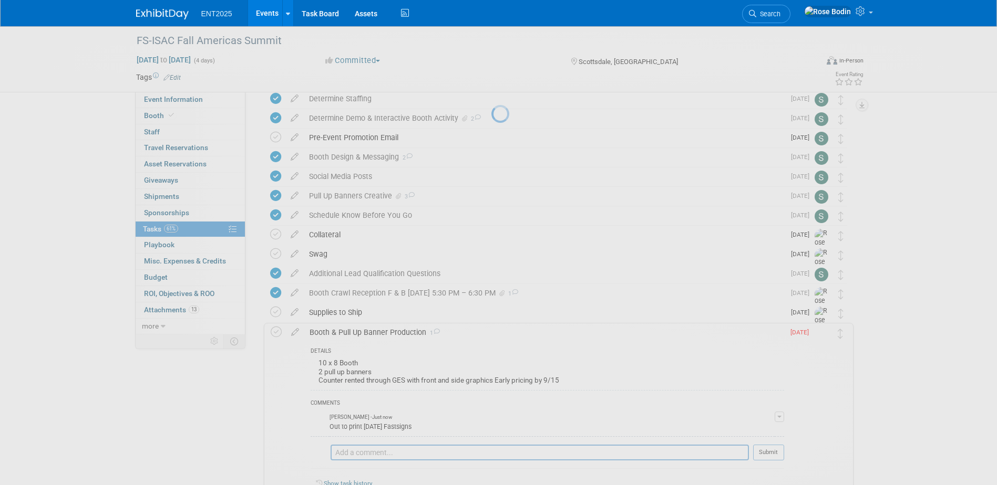
select select "8"
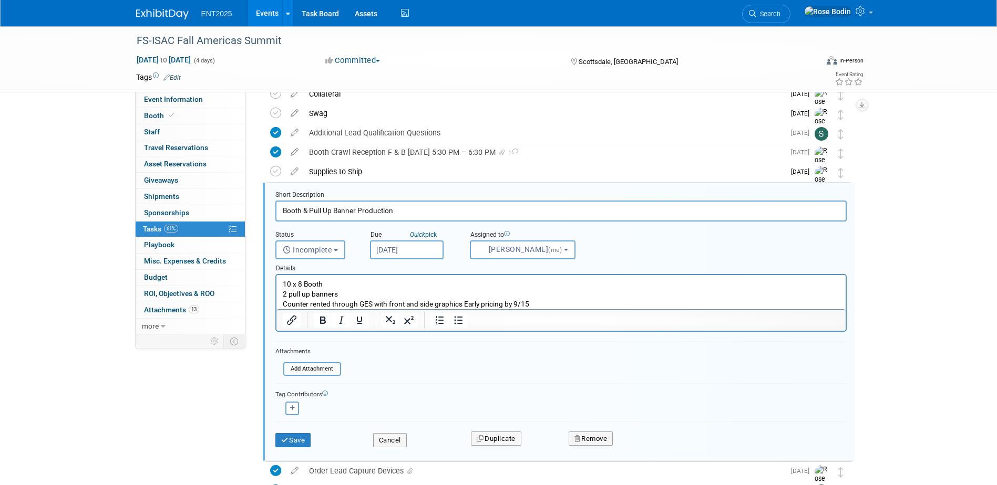
scroll to position [275, 0]
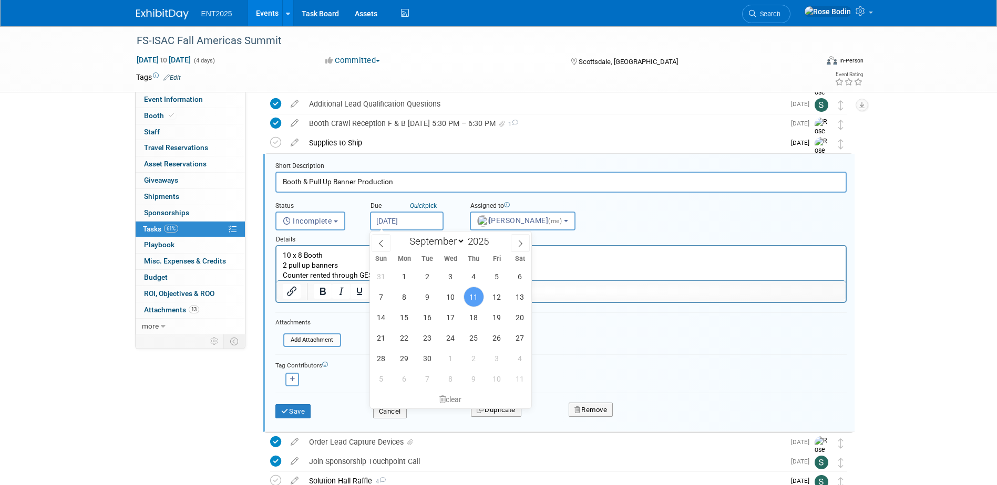
click at [426, 225] on input "Sep 11, 2025" at bounding box center [407, 221] width 74 height 19
click at [428, 315] on span "16" at bounding box center [427, 317] width 20 height 20
type input "Sep 16, 2025"
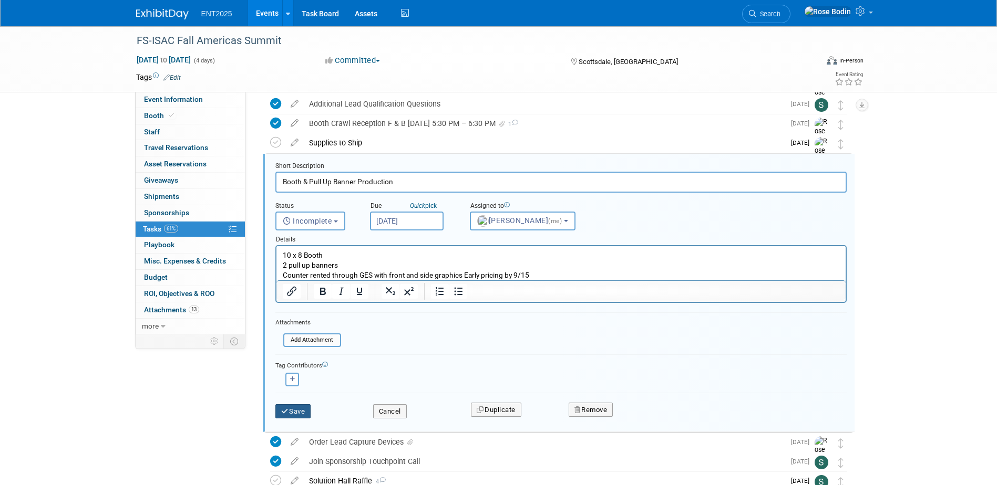
click at [293, 413] on button "Save" at bounding box center [293, 412] width 36 height 15
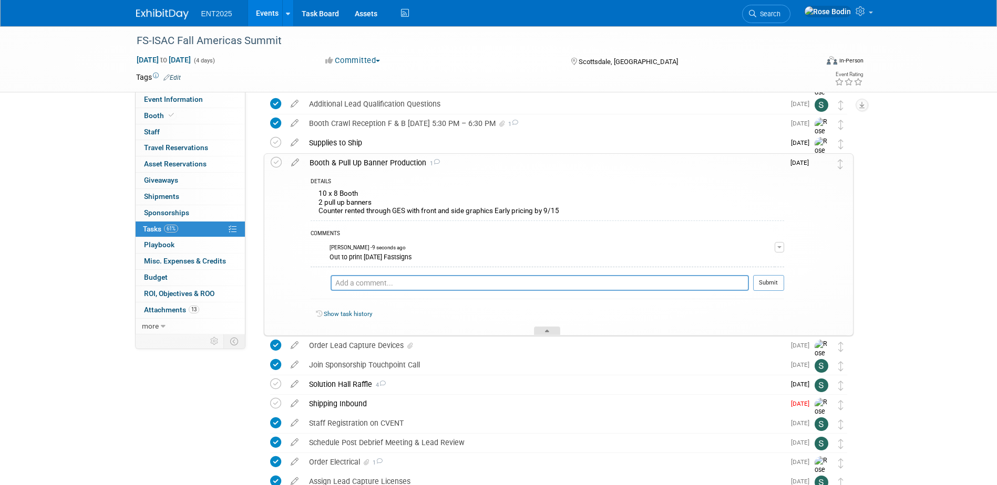
click at [548, 332] on icon at bounding box center [547, 333] width 4 height 6
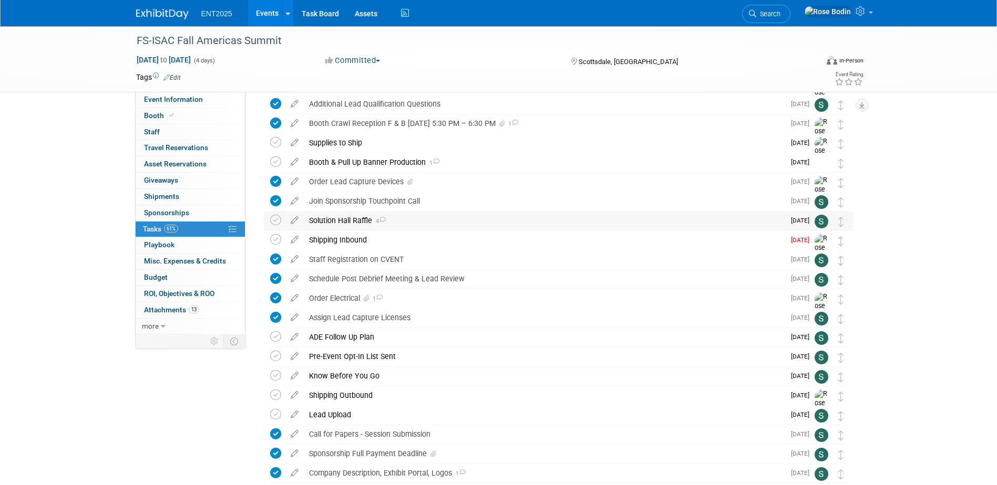
click at [522, 223] on div "Solution Hall Raffle 4" at bounding box center [544, 221] width 481 height 18
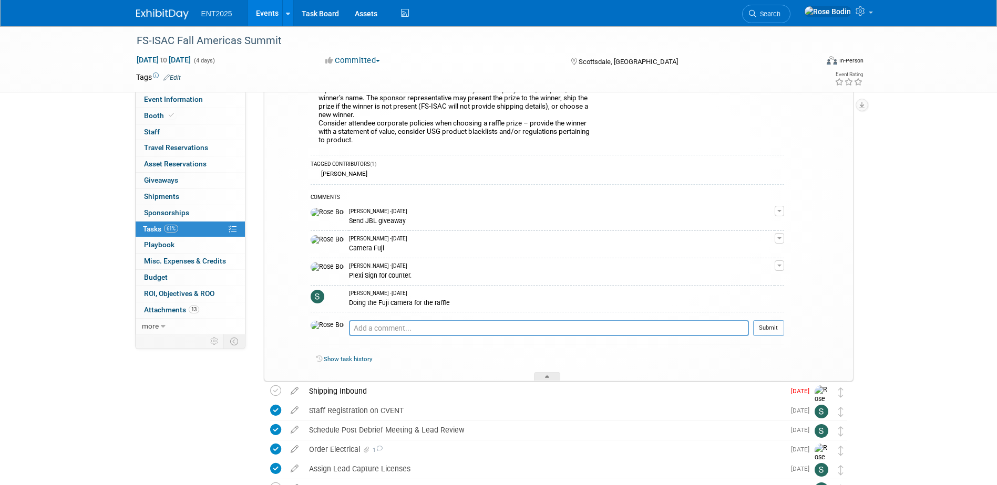
scroll to position [485, 0]
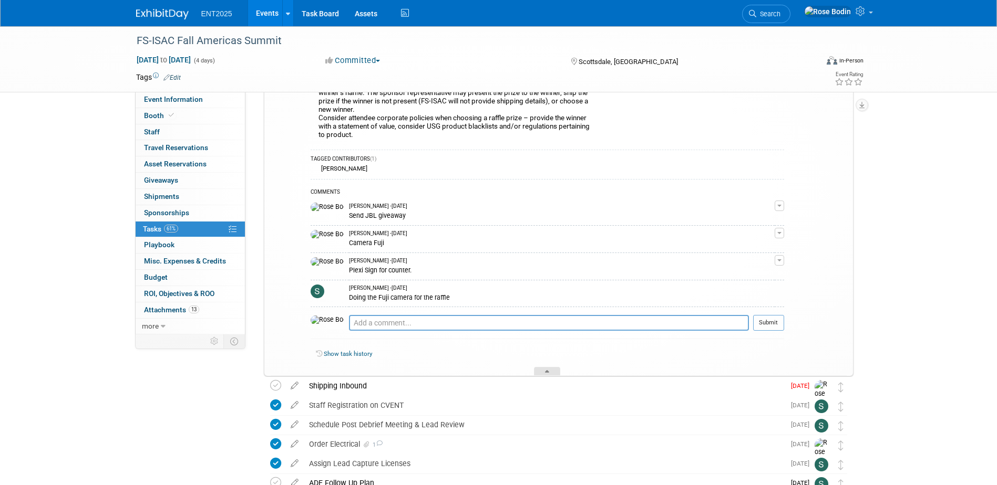
click at [544, 369] on div at bounding box center [547, 371] width 26 height 9
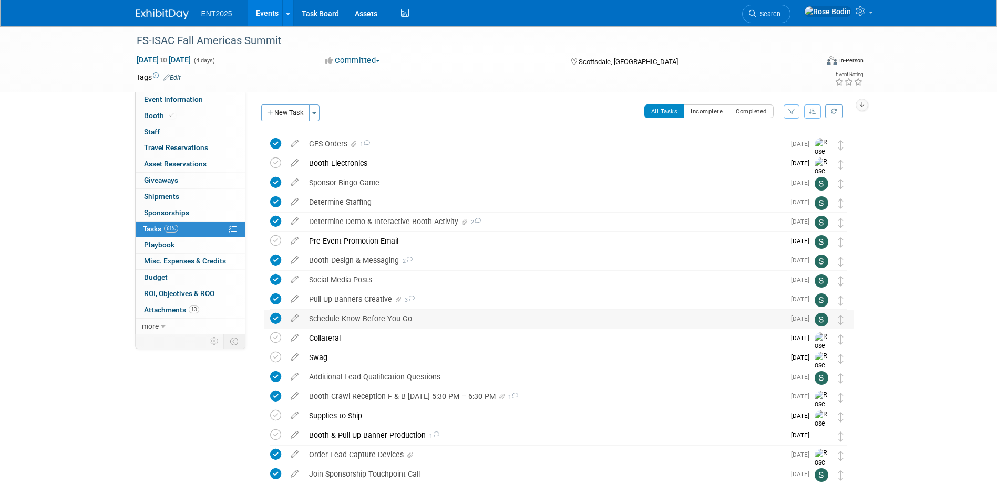
scroll to position [0, 0]
click at [814, 112] on icon "button" at bounding box center [811, 113] width 7 height 6
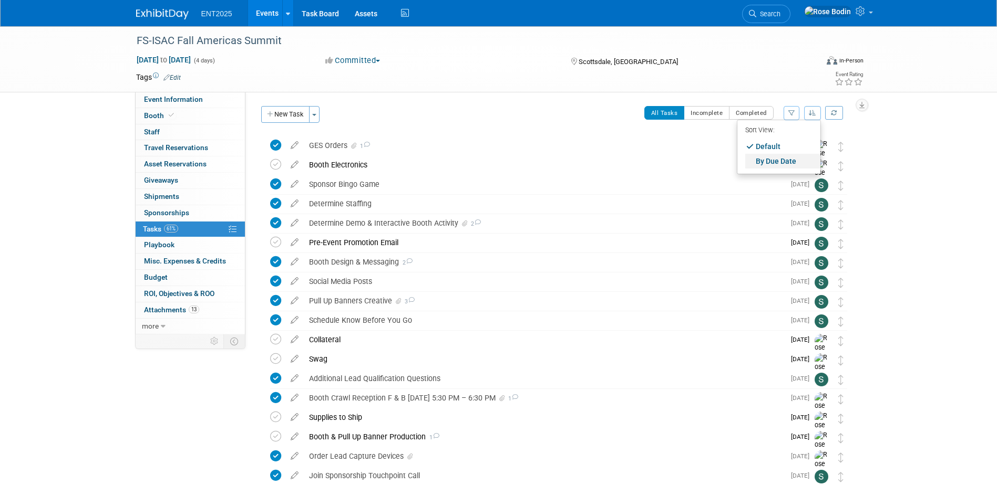
click at [790, 157] on link "By Due Date" at bounding box center [782, 161] width 75 height 15
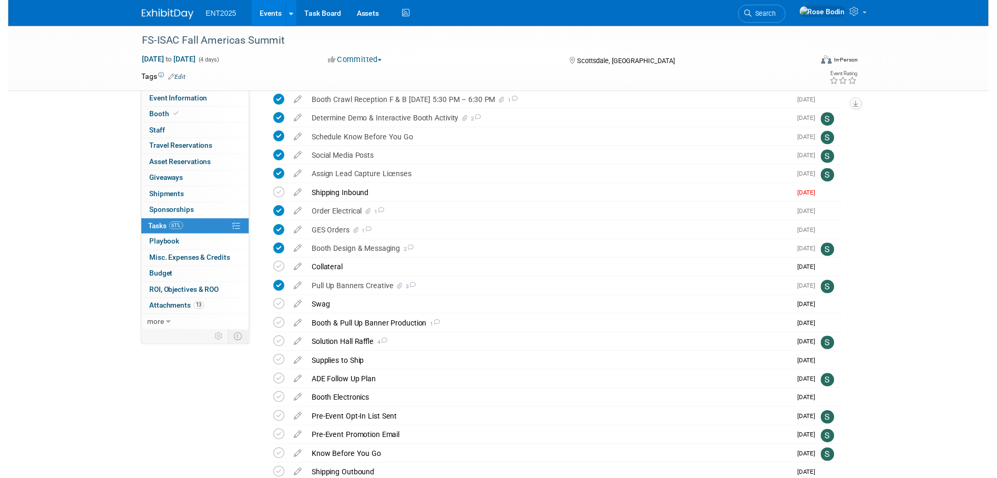
scroll to position [210, 0]
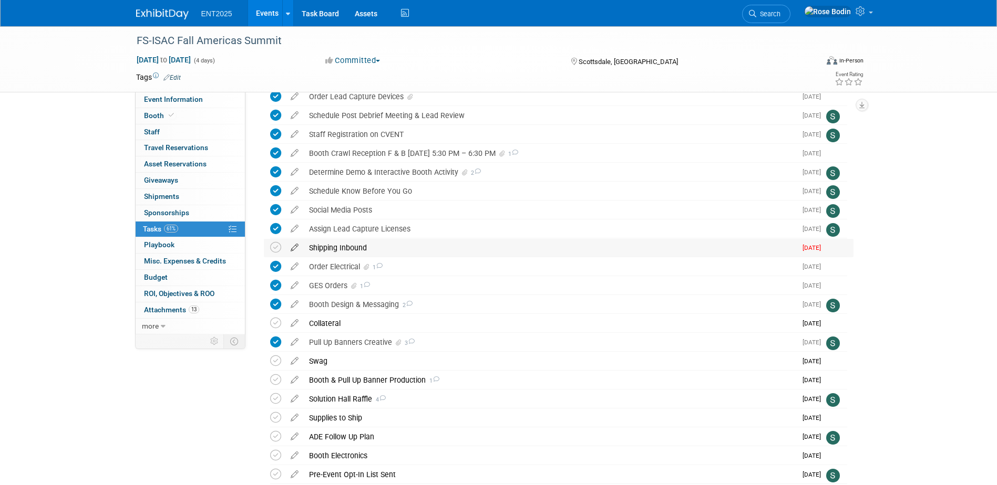
click at [295, 246] on icon at bounding box center [294, 245] width 18 height 13
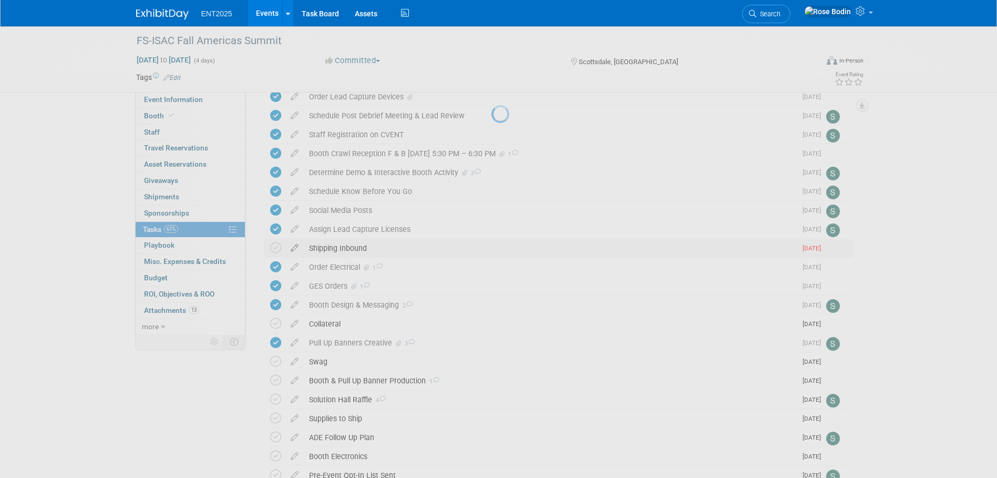
select select "8"
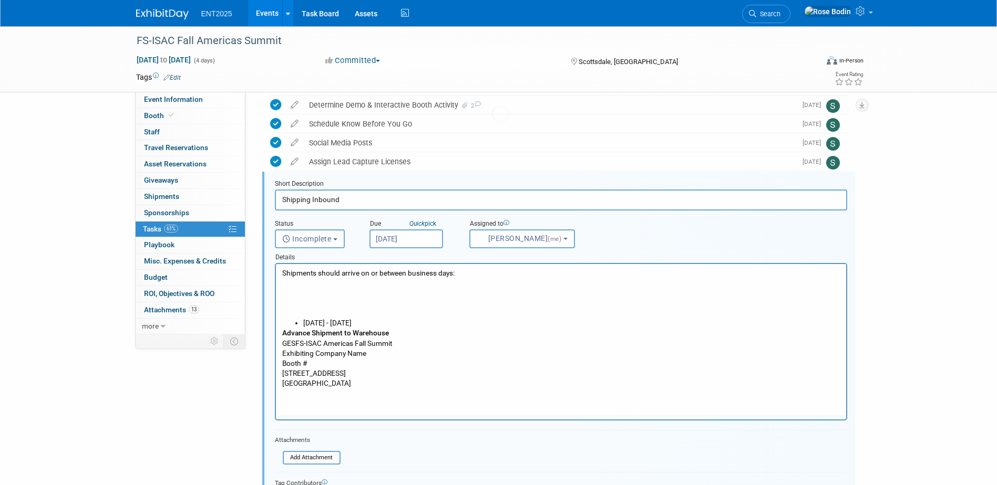
scroll to position [295, 0]
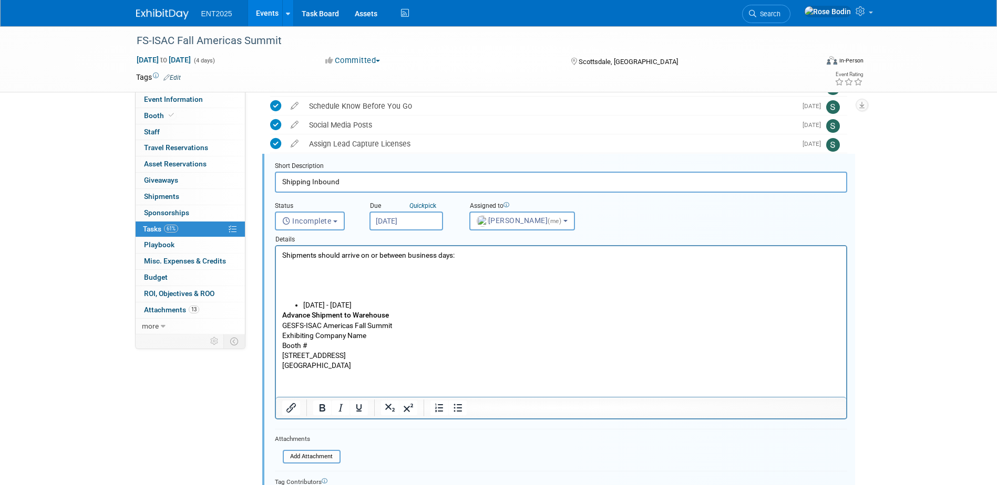
click at [422, 221] on input "Sep 9, 2025" at bounding box center [406, 221] width 74 height 19
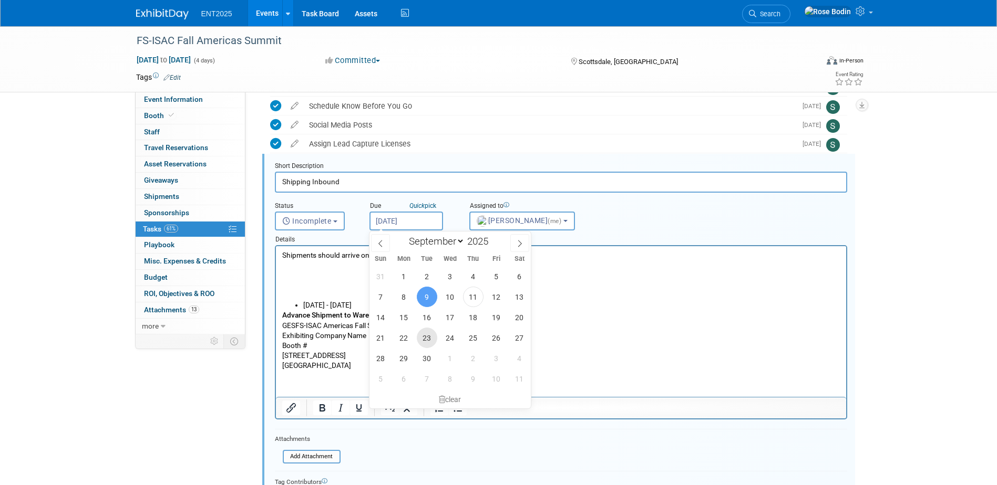
click at [427, 336] on span "23" at bounding box center [427, 338] width 20 height 20
type input "Sep 23, 2025"
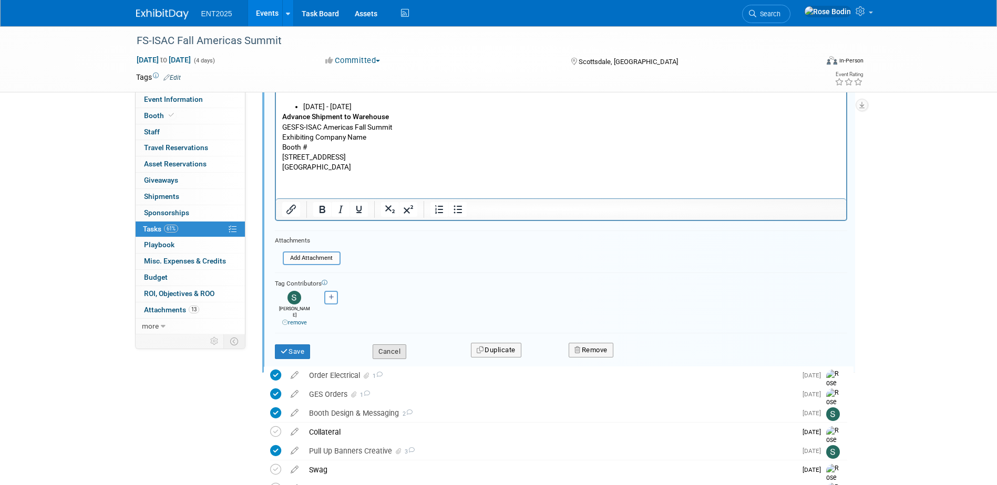
scroll to position [505, 0]
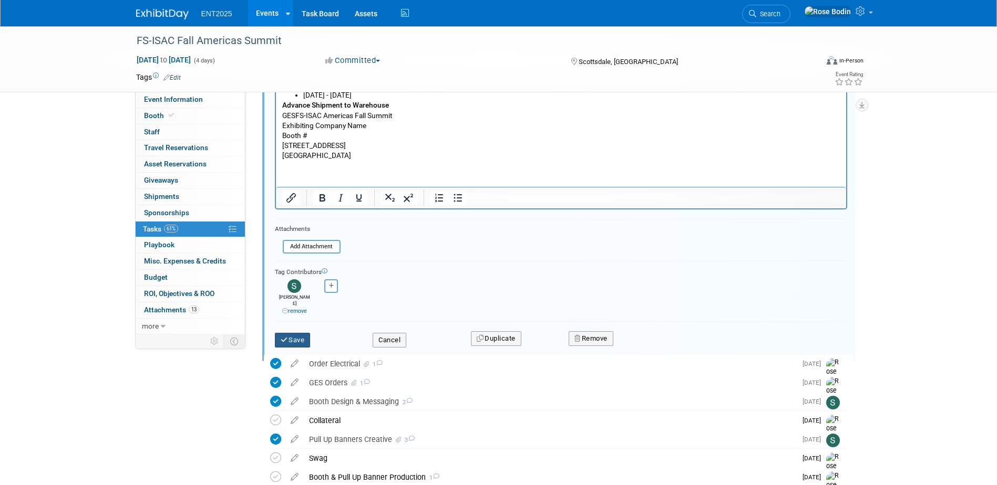
click at [305, 333] on button "Save" at bounding box center [293, 340] width 36 height 15
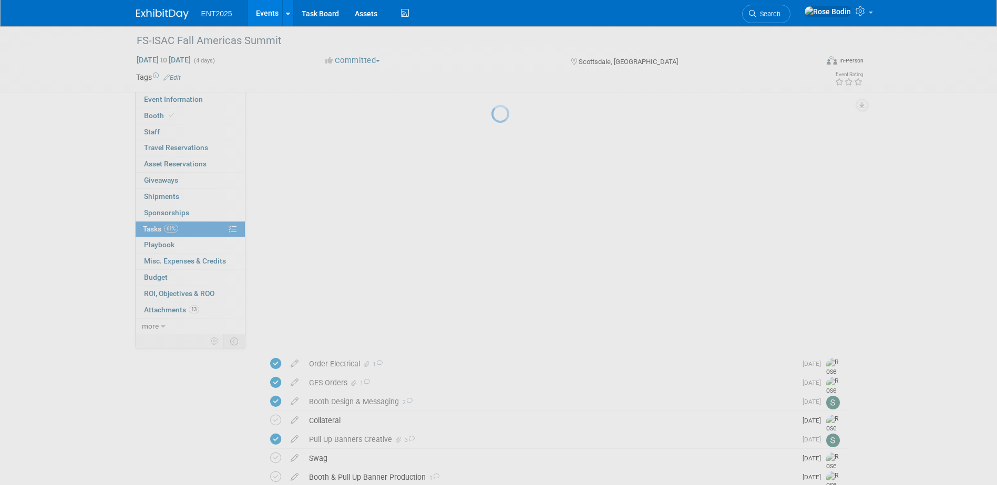
scroll to position [349, 0]
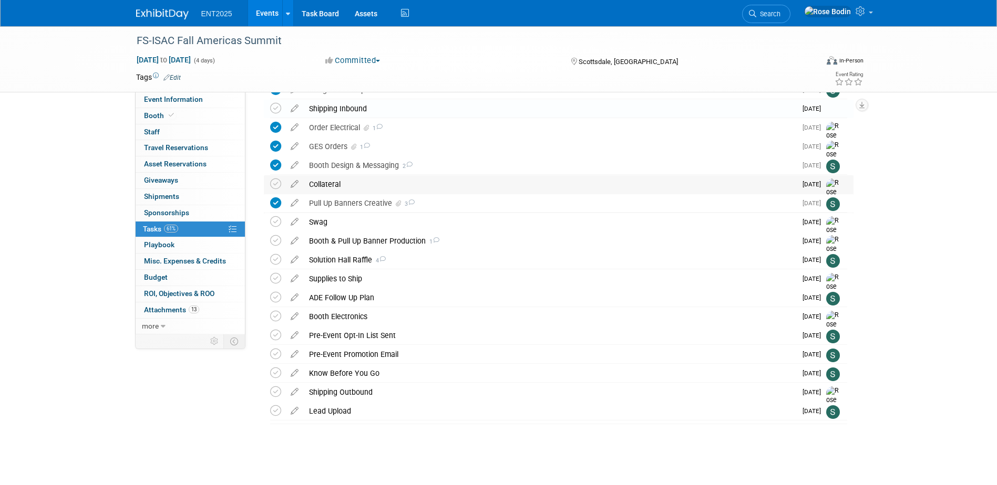
click at [533, 189] on div "Collateral" at bounding box center [550, 184] width 492 height 18
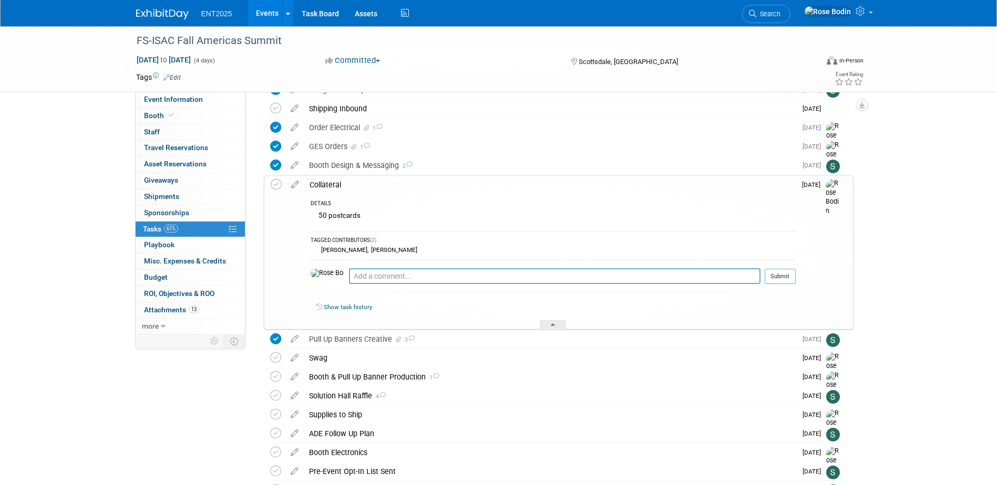
click at [532, 201] on div "DETAILS" at bounding box center [552, 204] width 485 height 9
click at [549, 321] on div at bounding box center [553, 324] width 26 height 9
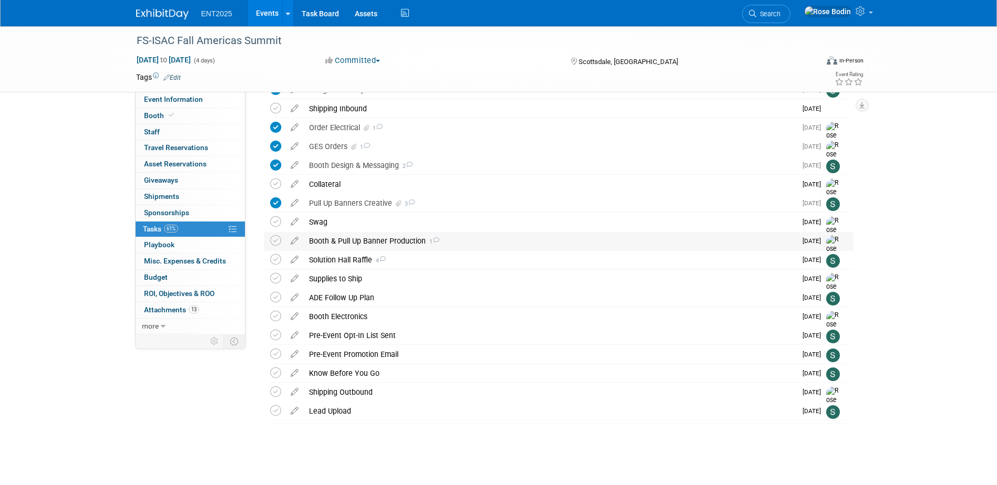
click at [531, 243] on div "Booth & Pull Up Banner Production 1" at bounding box center [550, 241] width 492 height 18
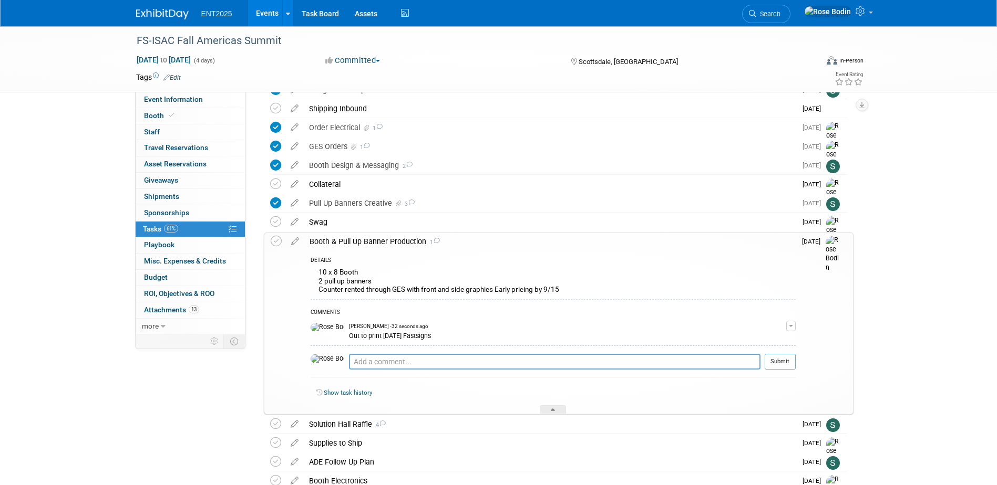
click at [533, 258] on div "DETAILS" at bounding box center [552, 261] width 485 height 9
click at [548, 408] on div at bounding box center [553, 410] width 26 height 9
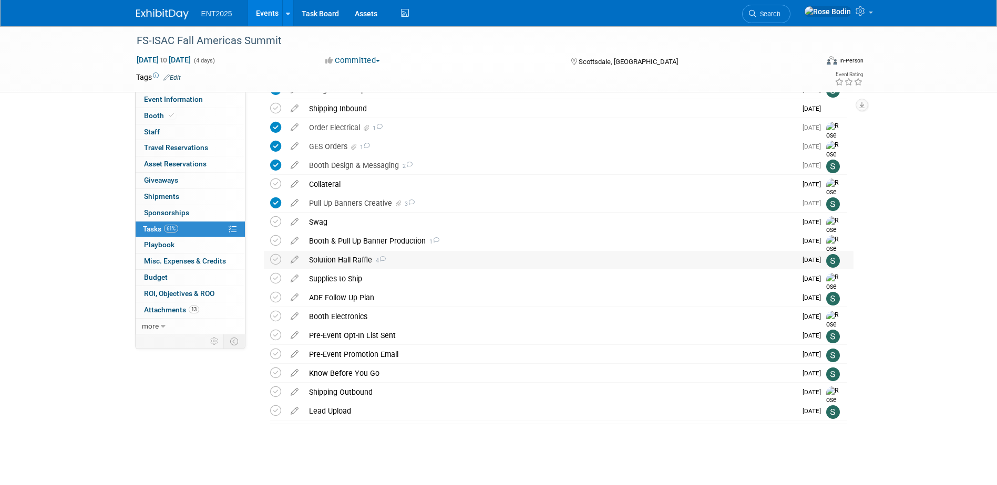
click at [517, 263] on div "Solution Hall Raffle 4" at bounding box center [550, 260] width 492 height 18
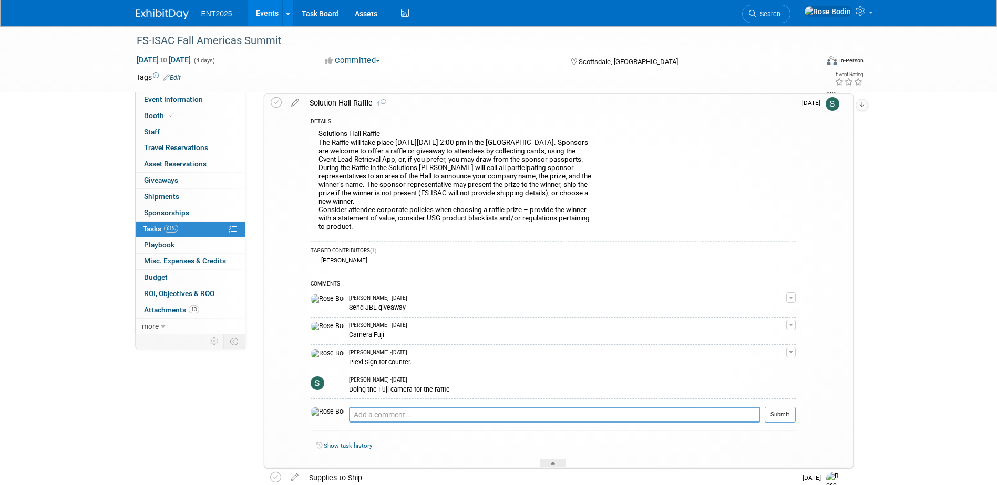
scroll to position [559, 0]
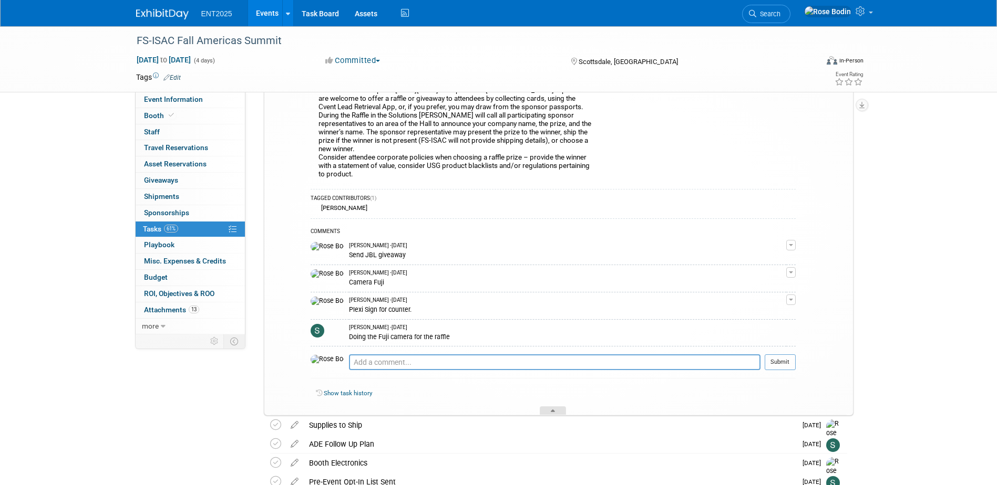
click at [549, 412] on div at bounding box center [553, 411] width 26 height 9
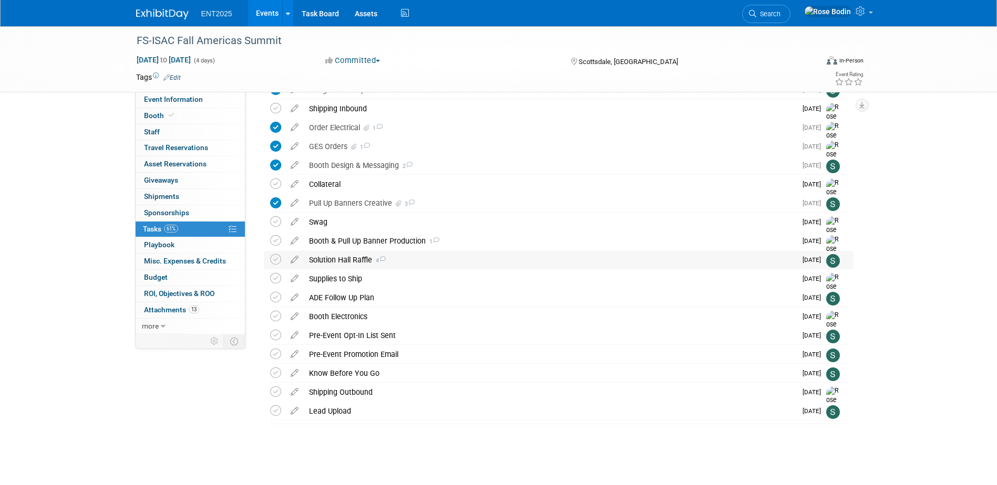
scroll to position [349, 0]
click at [531, 285] on div "Supplies to Ship" at bounding box center [550, 279] width 492 height 18
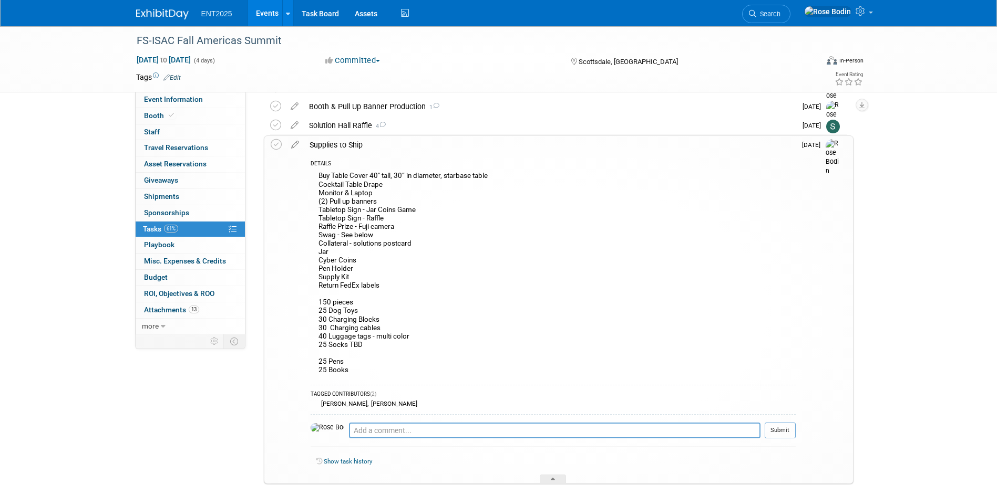
scroll to position [507, 0]
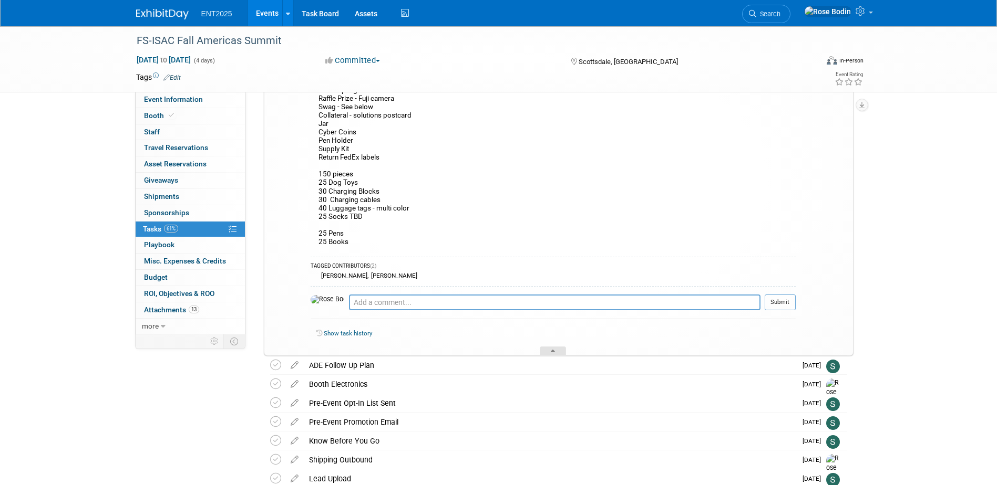
click at [543, 351] on div at bounding box center [553, 351] width 26 height 9
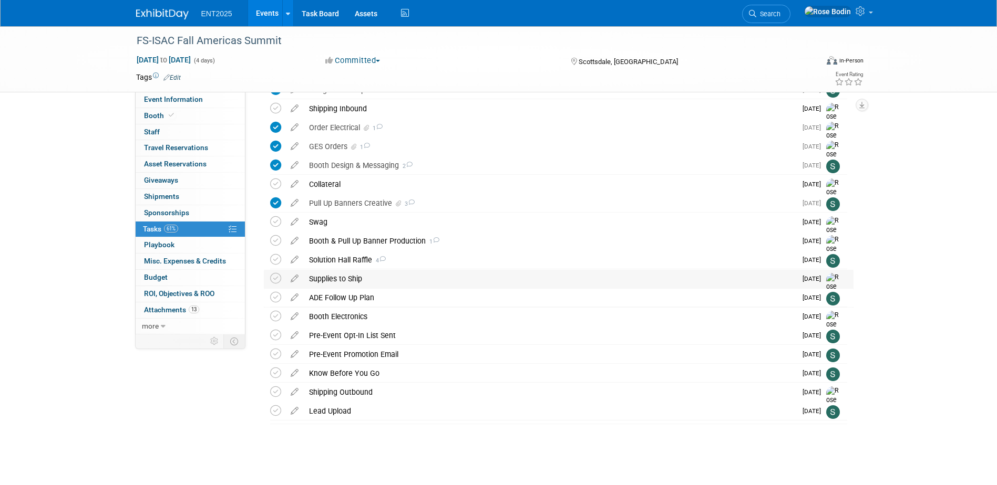
scroll to position [349, 0]
click at [515, 398] on div "Shipping Outbound" at bounding box center [550, 392] width 492 height 18
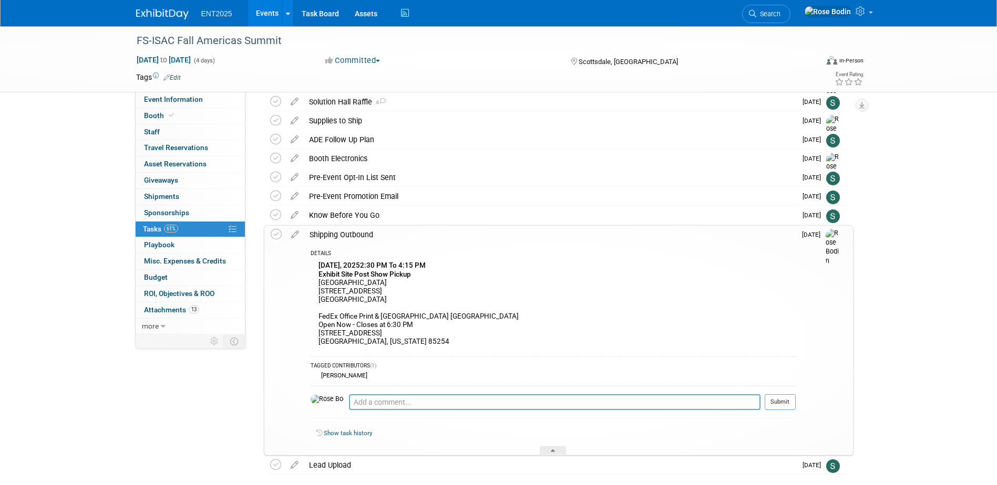
scroll to position [532, 0]
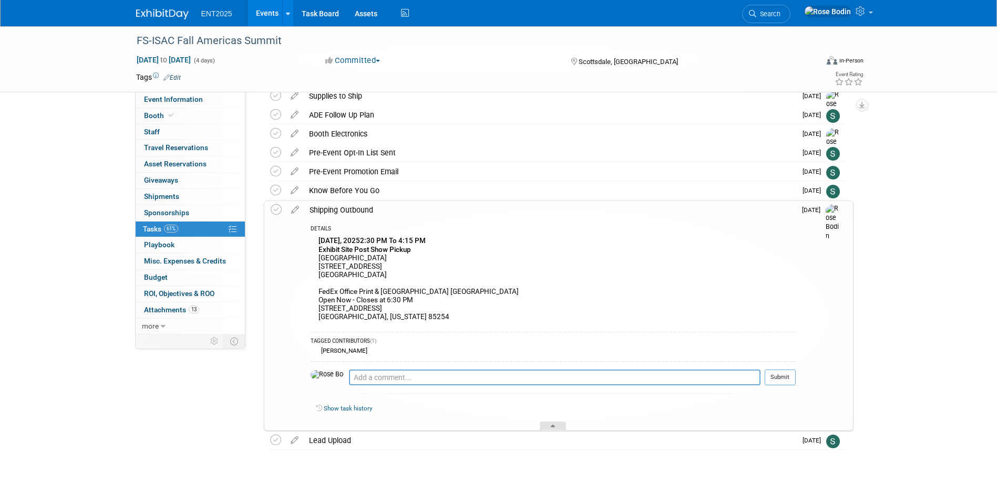
click at [556, 422] on div at bounding box center [553, 426] width 26 height 9
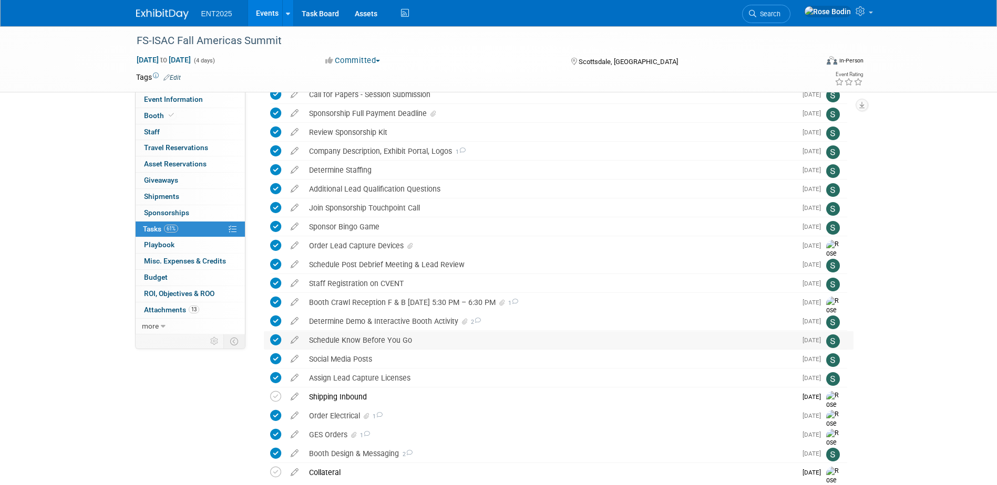
scroll to position [0, 0]
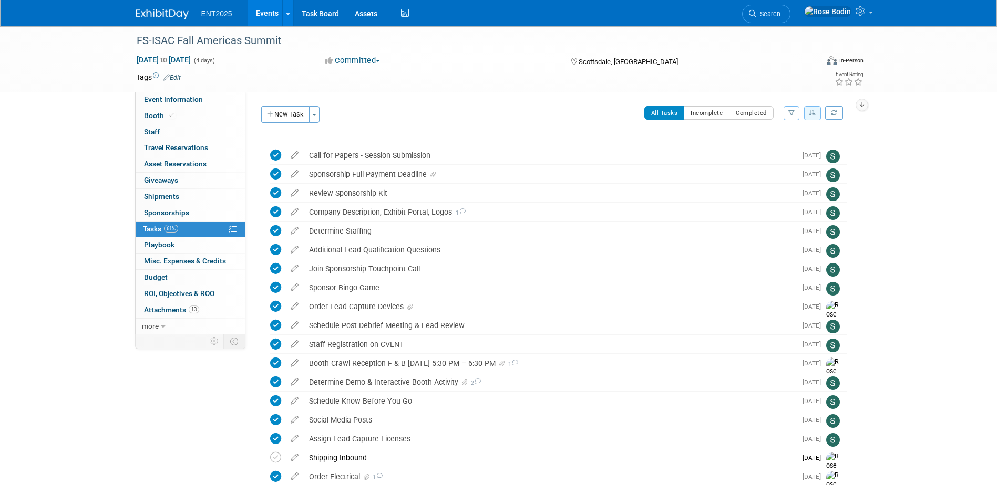
click at [267, 8] on link "Events" at bounding box center [267, 13] width 38 height 26
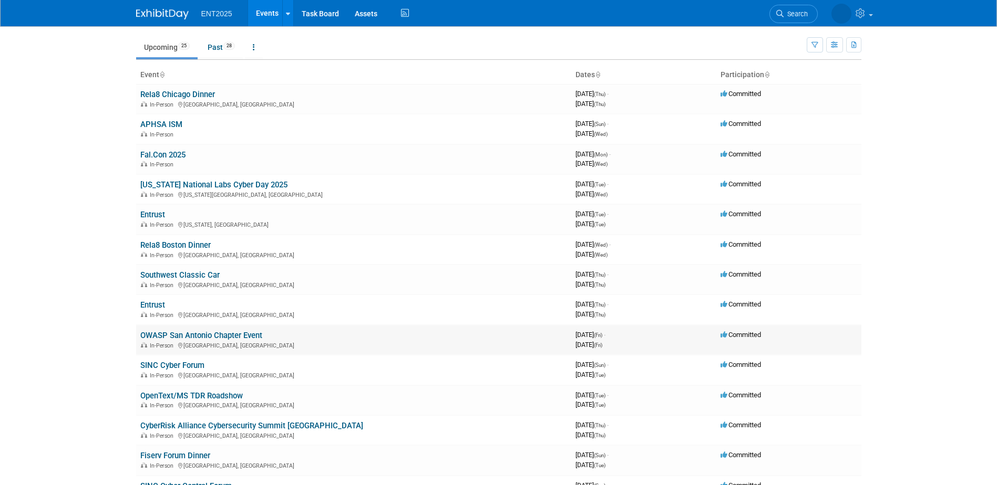
scroll to position [53, 0]
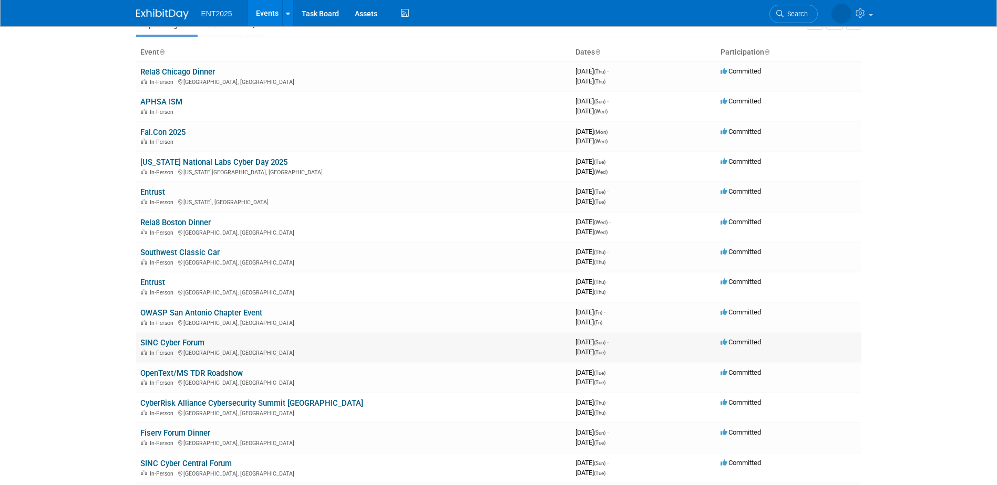
click at [172, 342] on link "SINC Cyber Forum" at bounding box center [172, 342] width 64 height 9
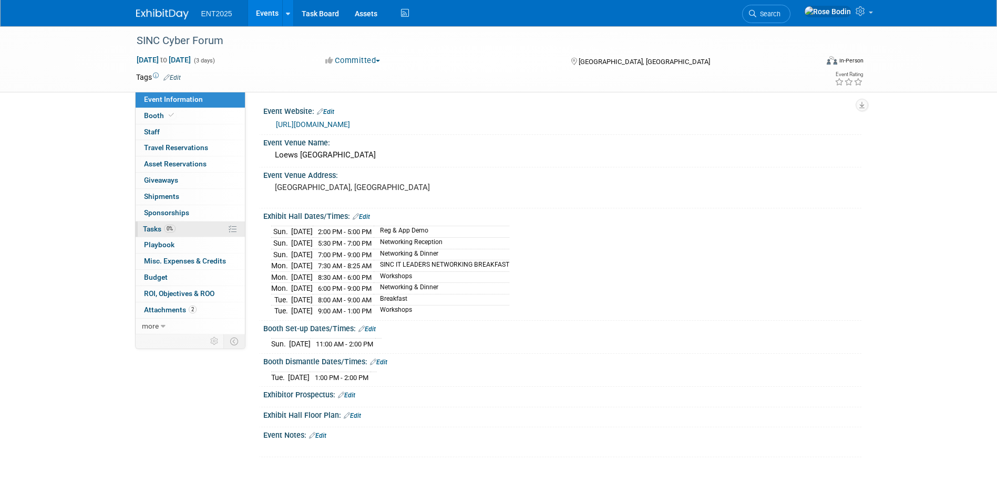
click at [200, 232] on link "0% Tasks 0%" at bounding box center [190, 230] width 109 height 16
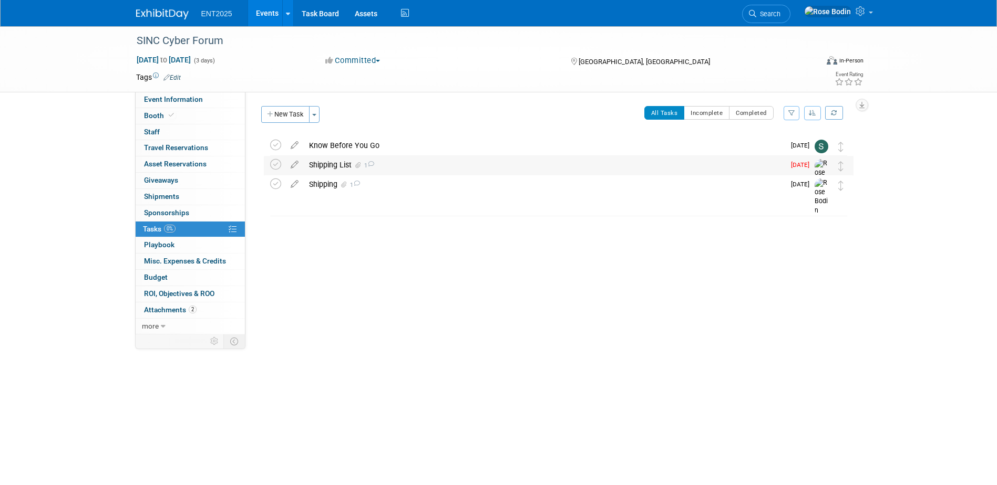
click at [413, 168] on div "Shipping List 1" at bounding box center [544, 165] width 481 height 18
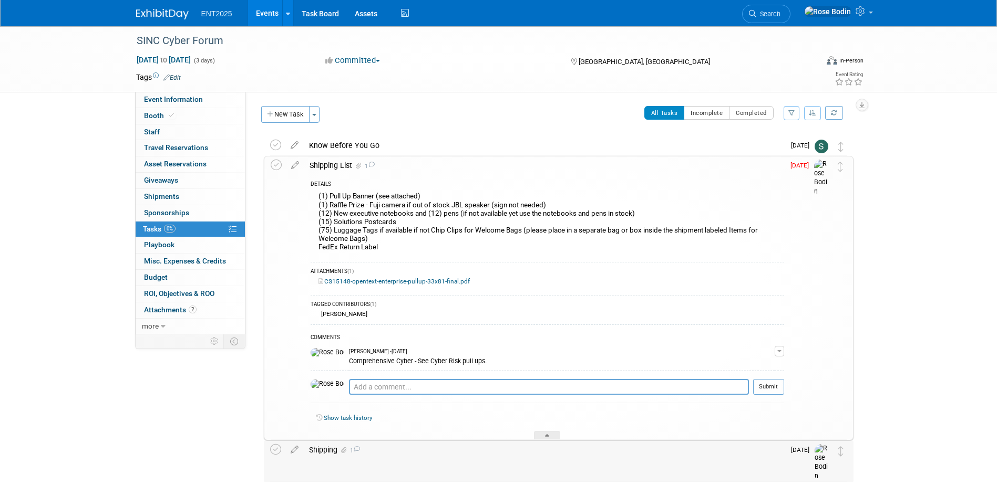
click at [379, 451] on div "Shipping 1" at bounding box center [544, 450] width 481 height 18
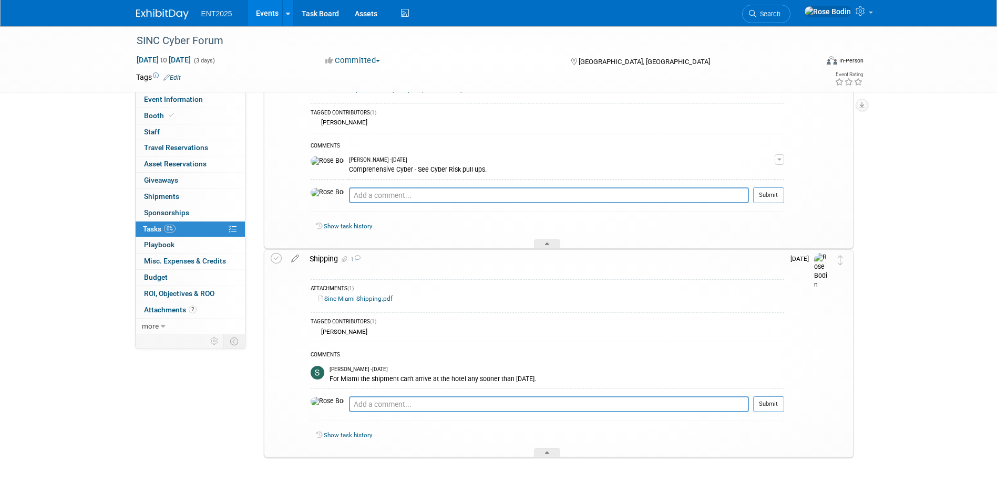
scroll to position [210, 0]
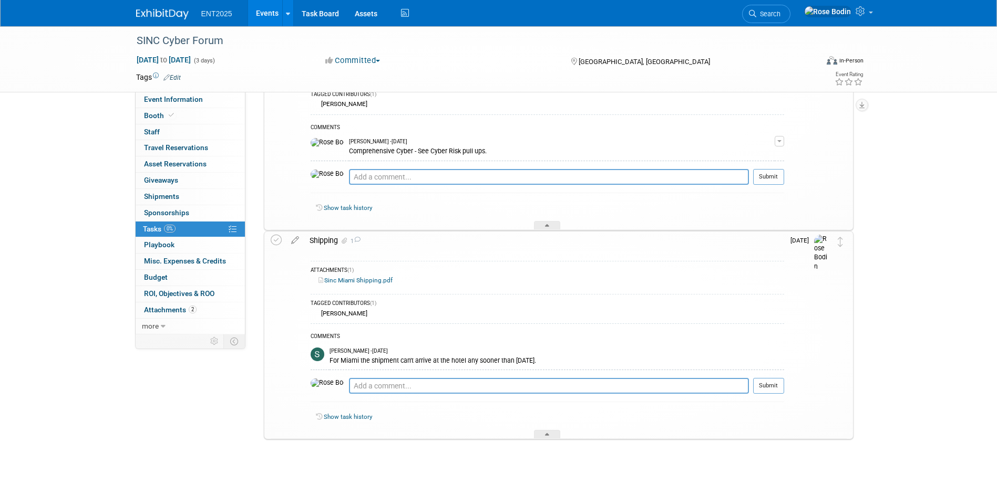
click at [707, 454] on div at bounding box center [555, 450] width 595 height 21
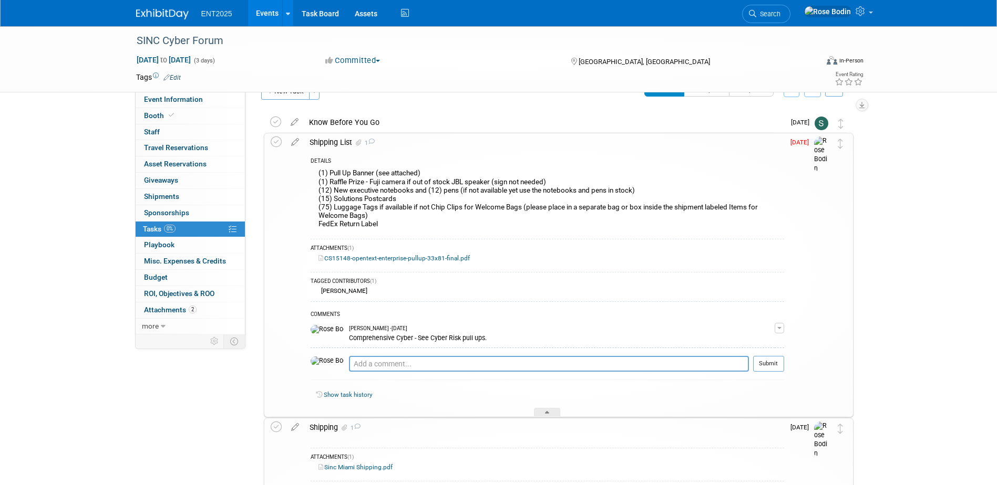
scroll to position [0, 0]
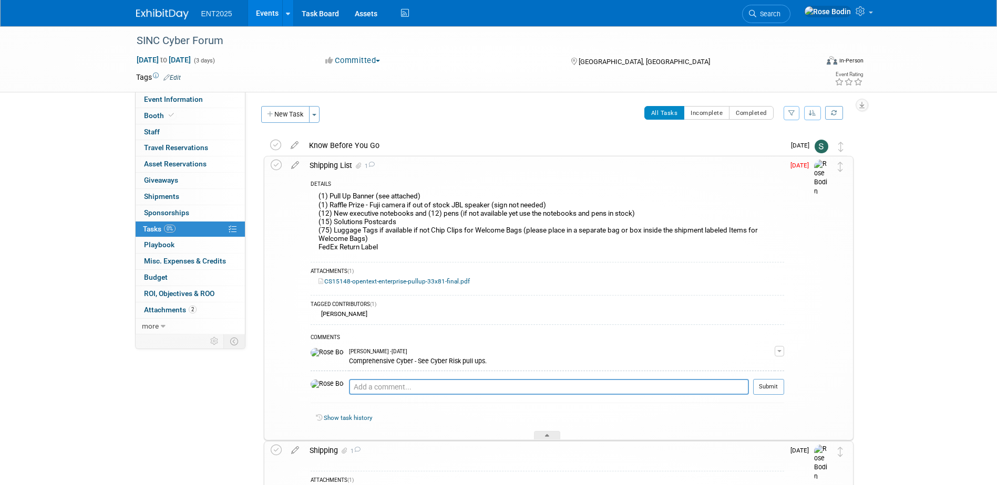
click at [463, 246] on div "(1) Pull Up Banner (see attached) (1) Raffle Prize - Fuji camera if out of stoc…" at bounding box center [546, 223] width 473 height 67
click at [541, 434] on div at bounding box center [547, 435] width 26 height 9
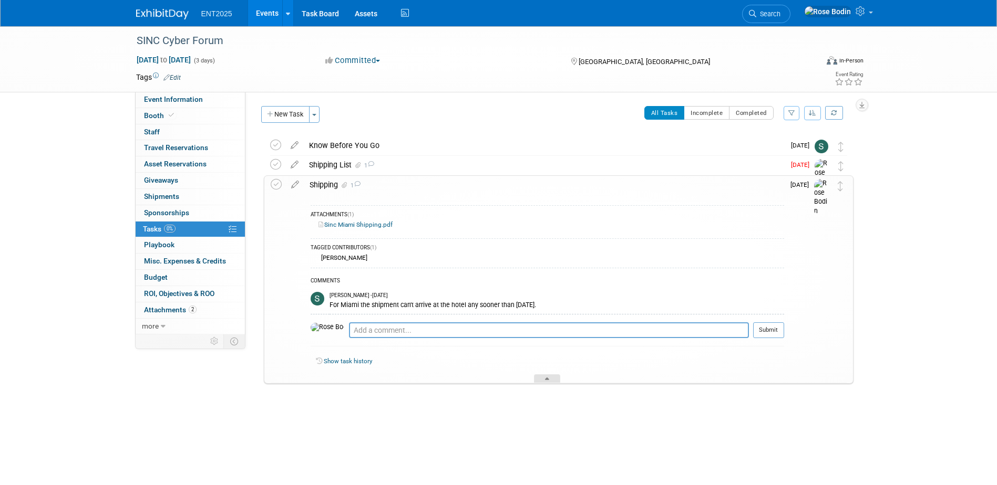
click at [546, 378] on icon at bounding box center [547, 381] width 4 height 6
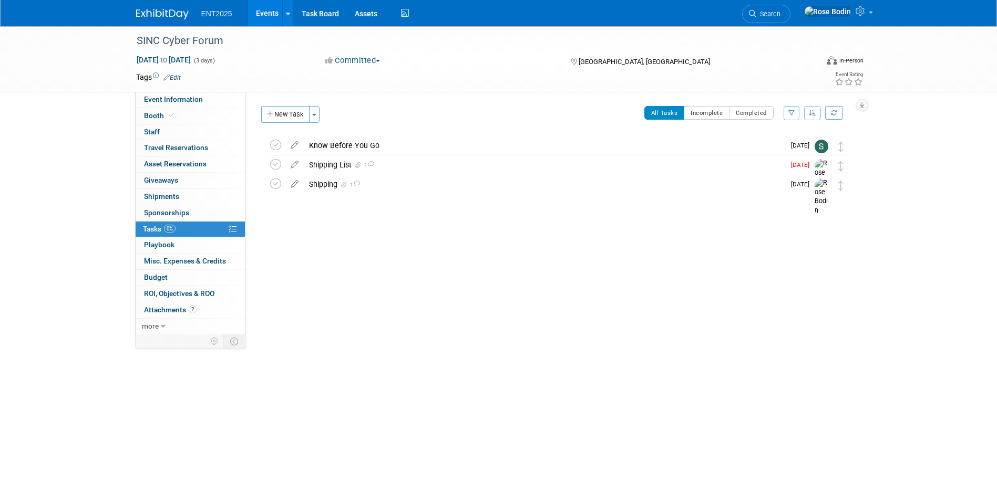
click at [266, 9] on link "Events" at bounding box center [267, 13] width 38 height 26
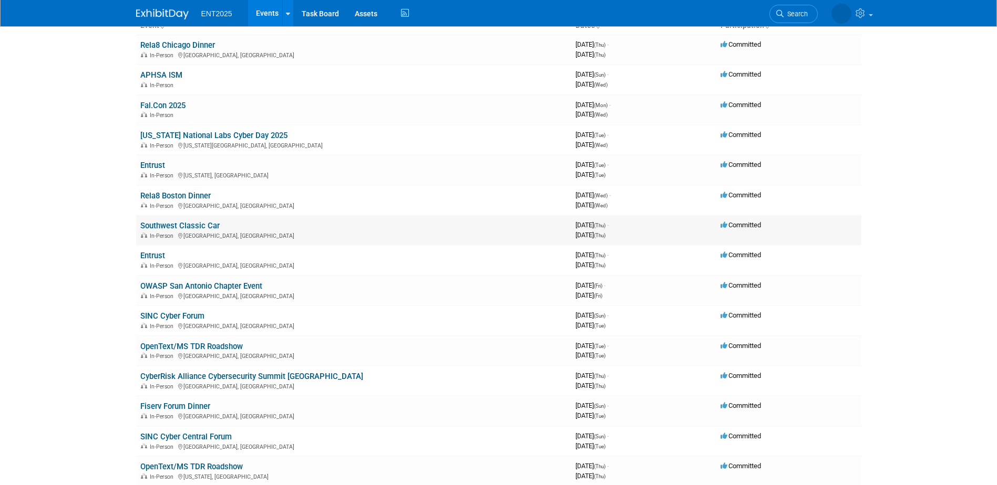
scroll to position [105, 0]
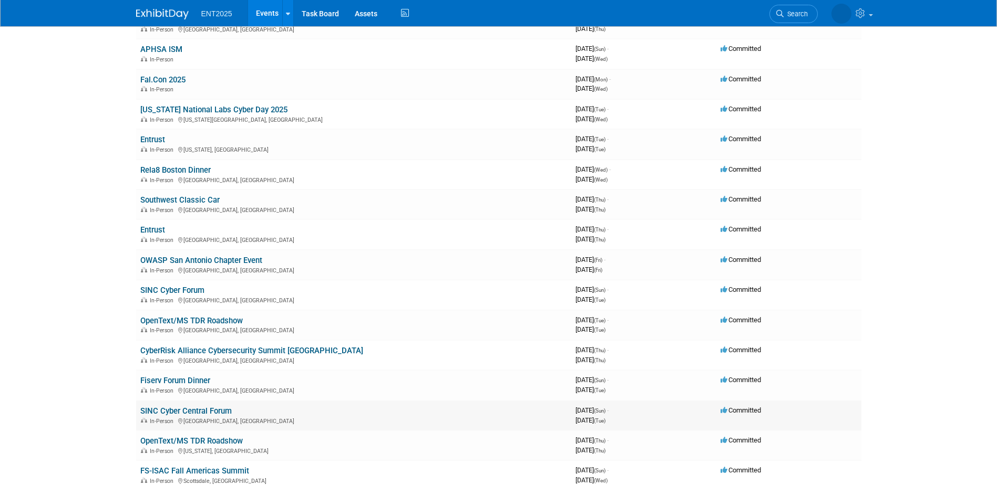
click at [206, 411] on link "SINC Cyber Central Forum" at bounding box center [185, 411] width 91 height 9
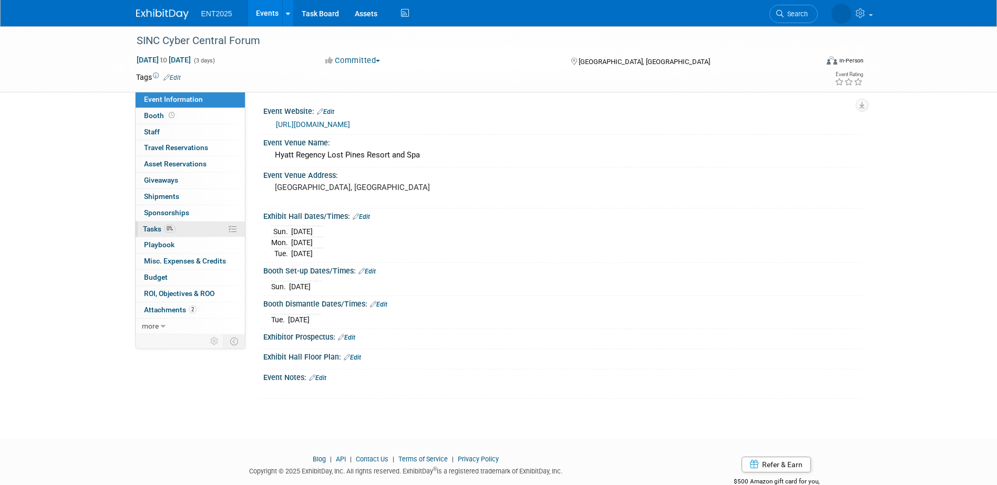
click at [201, 231] on link "0% Tasks 0%" at bounding box center [190, 230] width 109 height 16
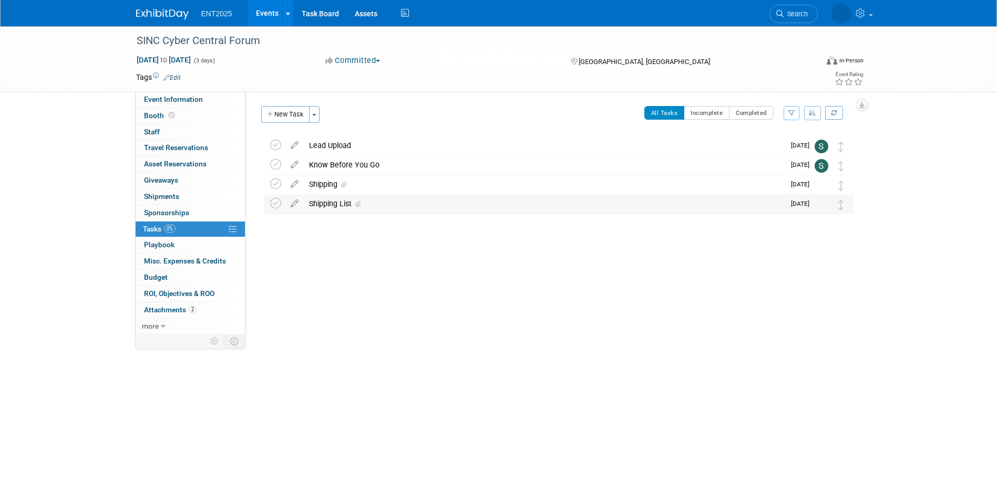
click at [398, 205] on div "Shipping List" at bounding box center [544, 204] width 481 height 18
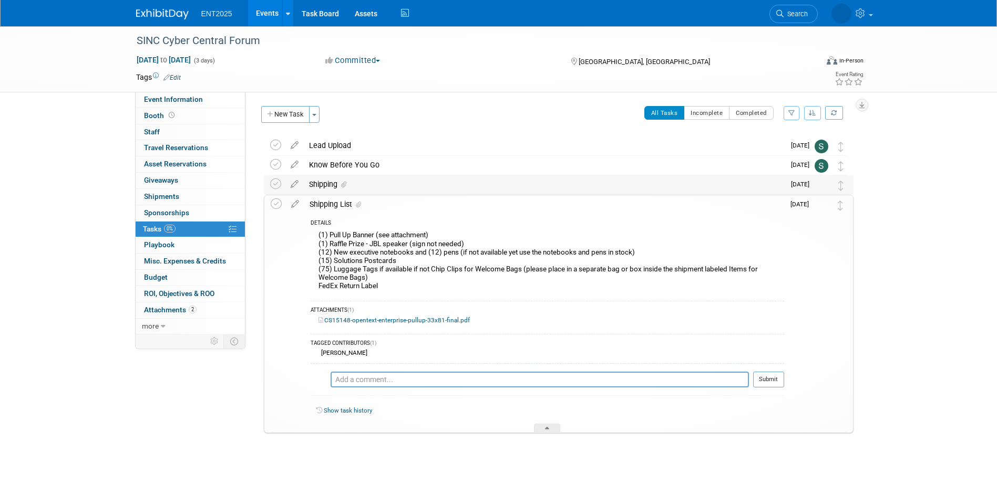
click at [401, 186] on div "Shipping" at bounding box center [544, 184] width 481 height 18
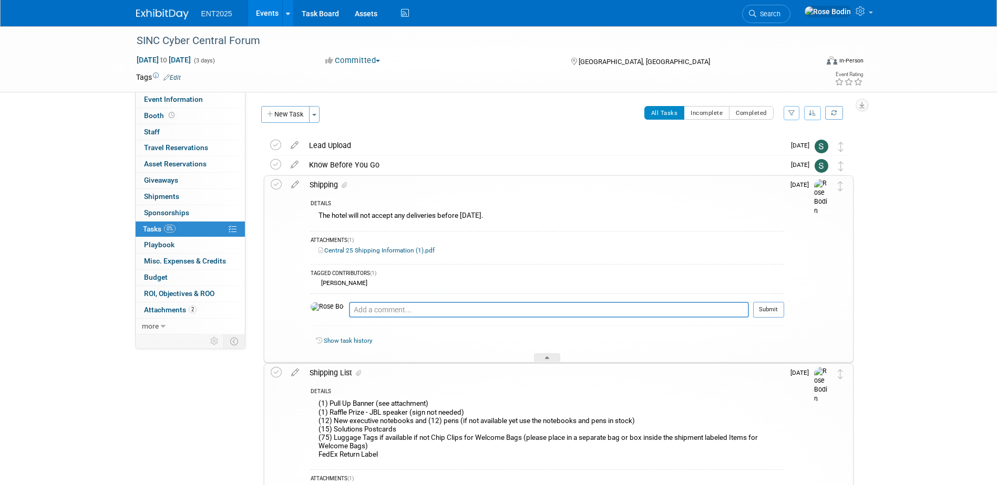
click at [273, 13] on link "Events" at bounding box center [267, 13] width 38 height 26
